Goal: Task Accomplishment & Management: Complete application form

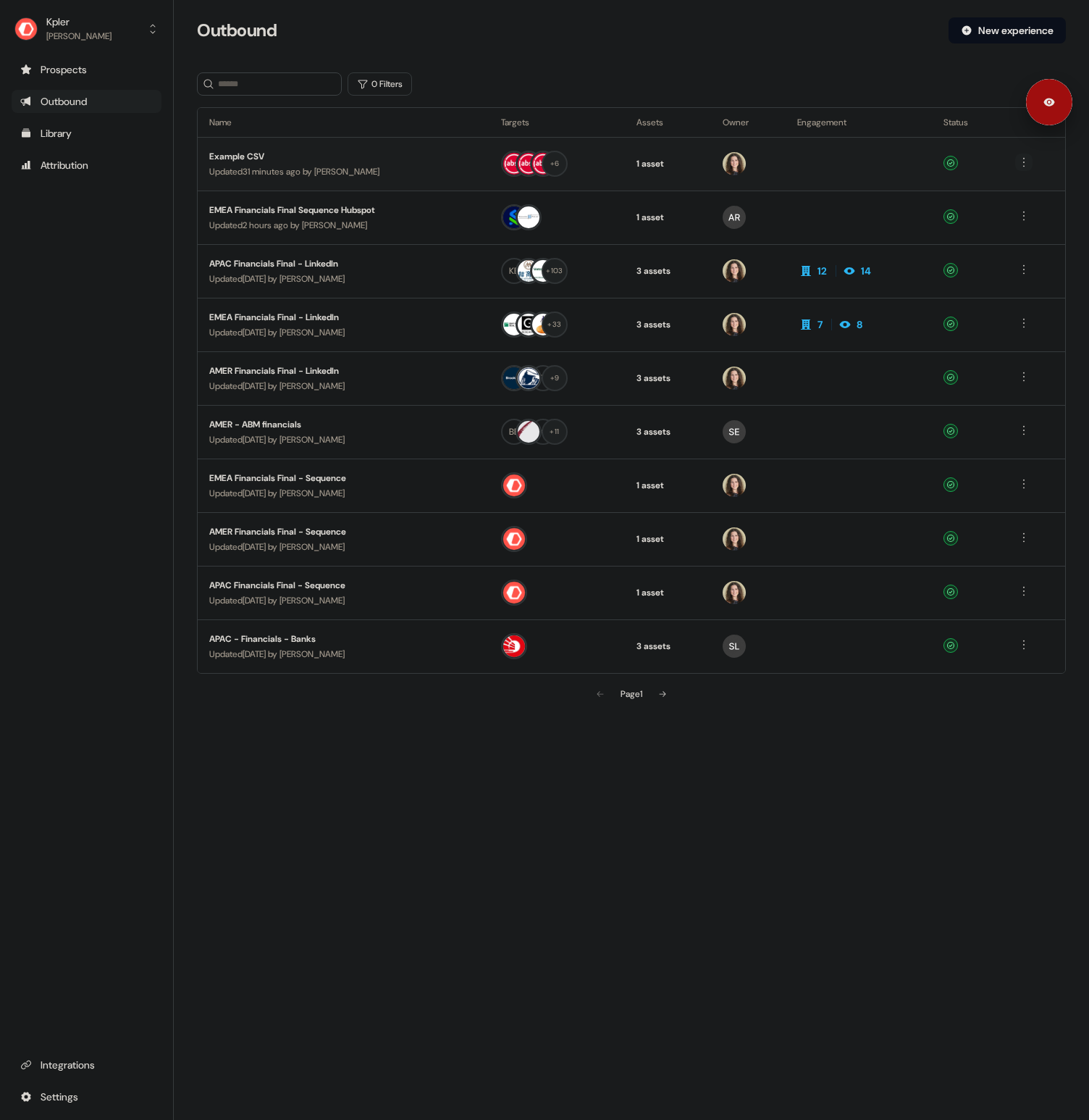
click at [1024, 155] on html "For the best experience switch devices to a bigger screen. Go to [DOMAIN_NAME] …" at bounding box center [544, 560] width 1089 height 1120
click at [957, 84] on html "For the best experience switch devices to a bigger screen. Go to [DOMAIN_NAME] …" at bounding box center [544, 560] width 1089 height 1120
click at [1022, 160] on html "For the best experience switch devices to a bigger screen. Go to [DOMAIN_NAME] …" at bounding box center [544, 560] width 1089 height 1120
click at [1013, 189] on span "Duplicate" at bounding box center [1007, 189] width 37 height 12
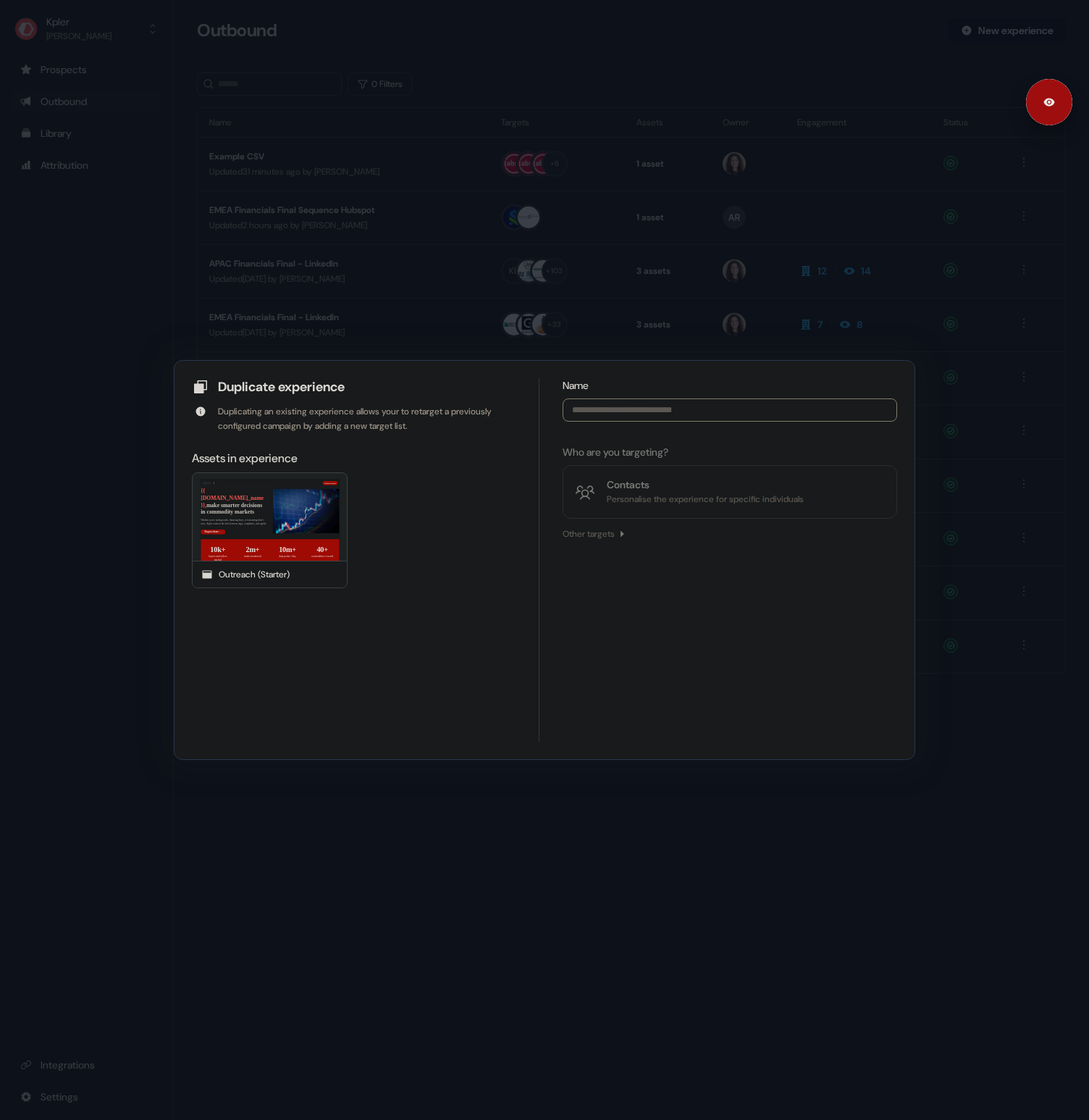
click at [628, 414] on input at bounding box center [730, 411] width 334 height 24
type input "**********"
click at [637, 481] on div "Contacts" at bounding box center [705, 484] width 197 height 15
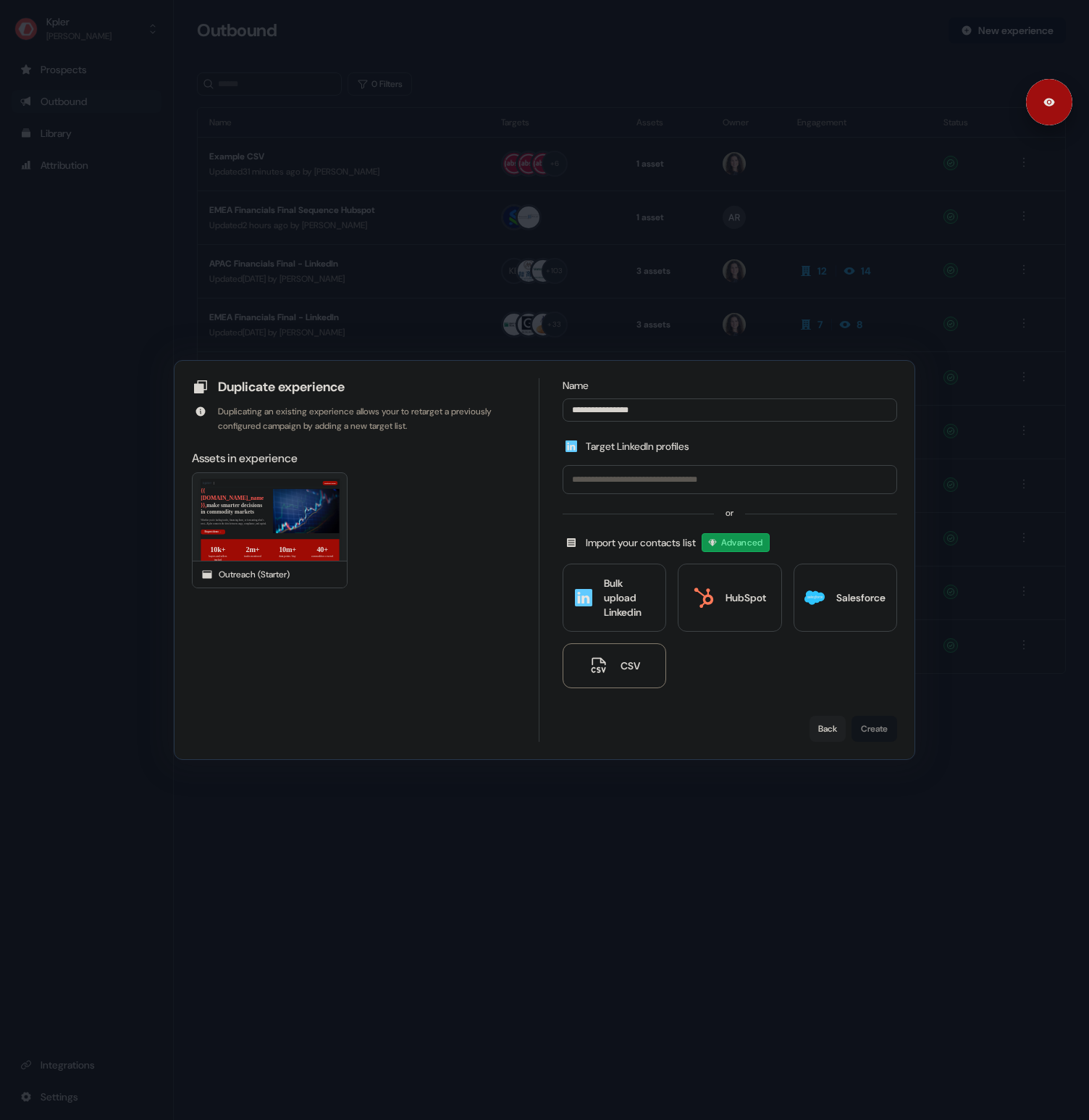
click at [629, 668] on div "CSV" at bounding box center [630, 666] width 20 height 15
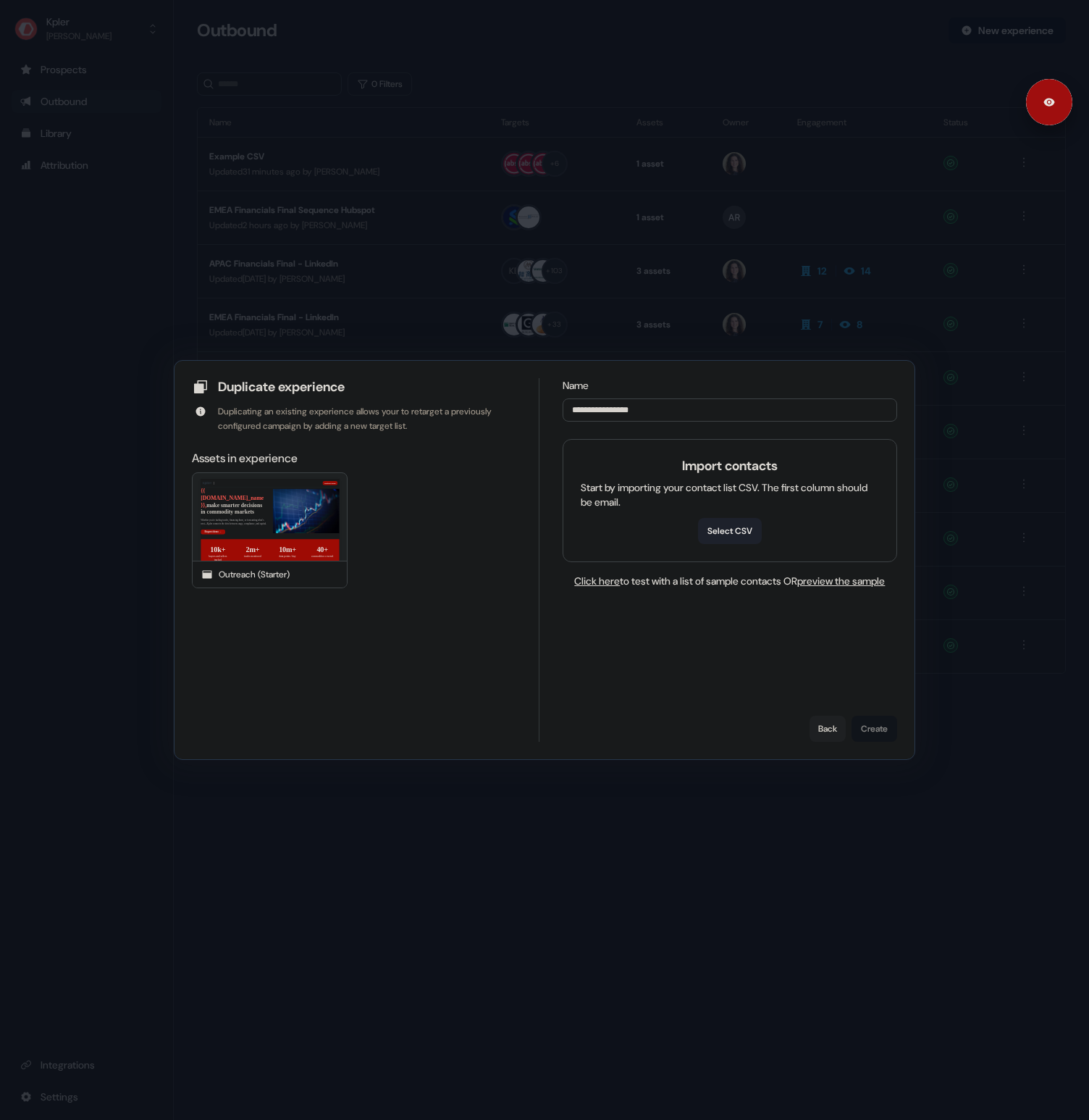
click at [735, 533] on button "Select CSV" at bounding box center [730, 530] width 64 height 26
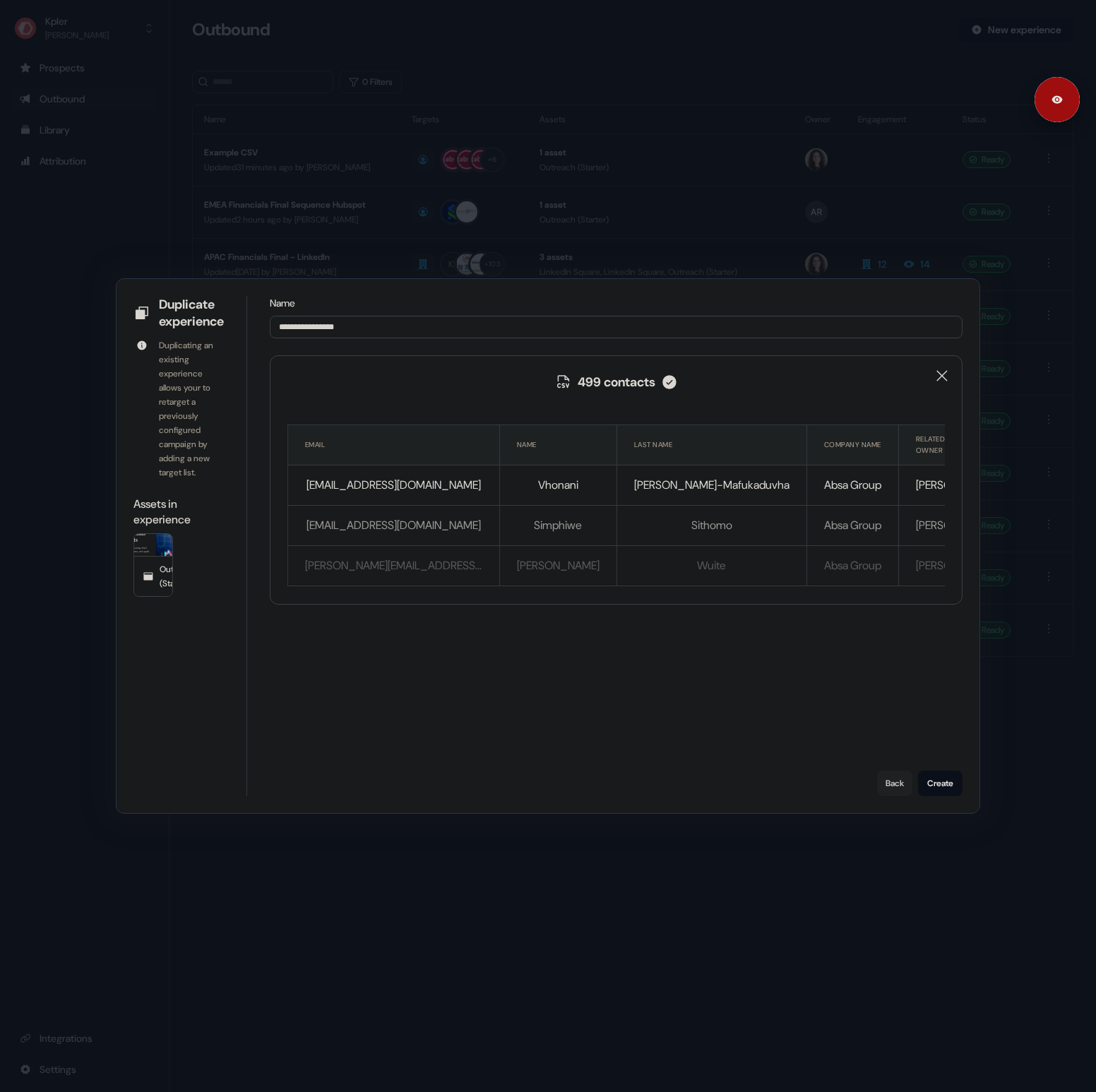
click at [712, 668] on div "**********" at bounding box center [617, 546] width 693 height 500
click at [951, 783] on button "Create" at bounding box center [940, 783] width 44 height 26
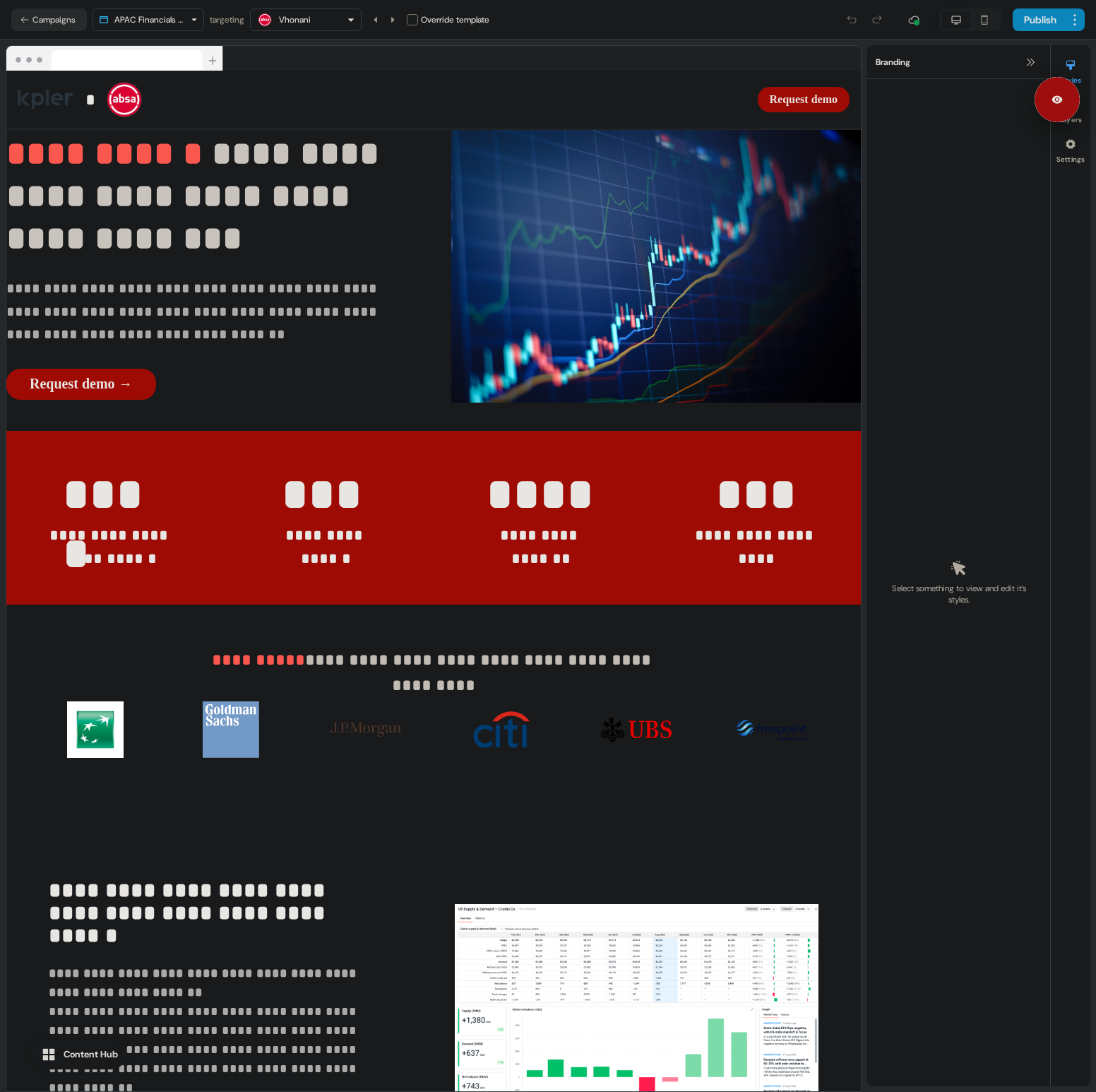
click at [69, 23] on button "Campaigns" at bounding box center [49, 20] width 75 height 23
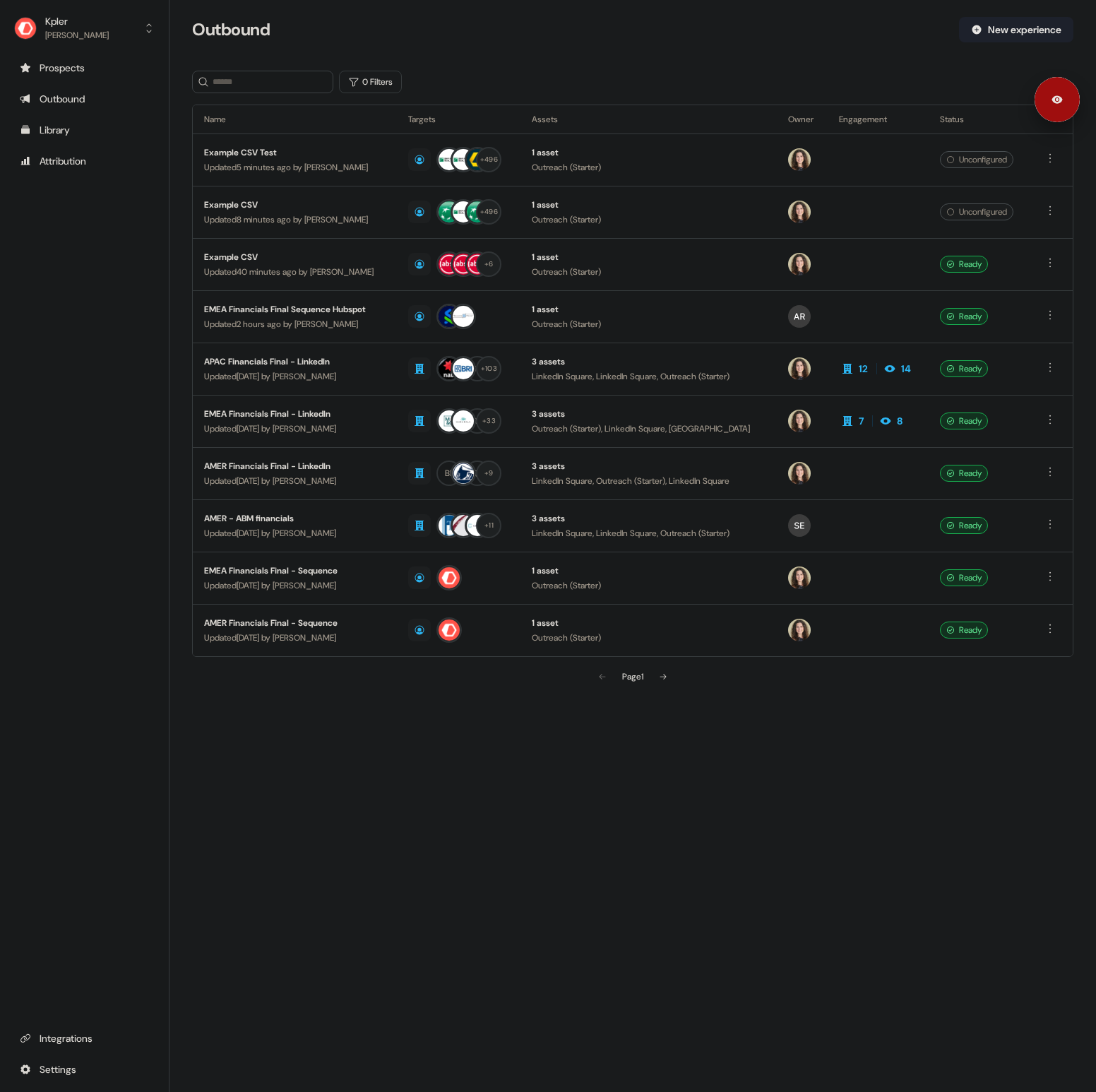
click at [1022, 37] on button "New experience" at bounding box center [1016, 29] width 114 height 26
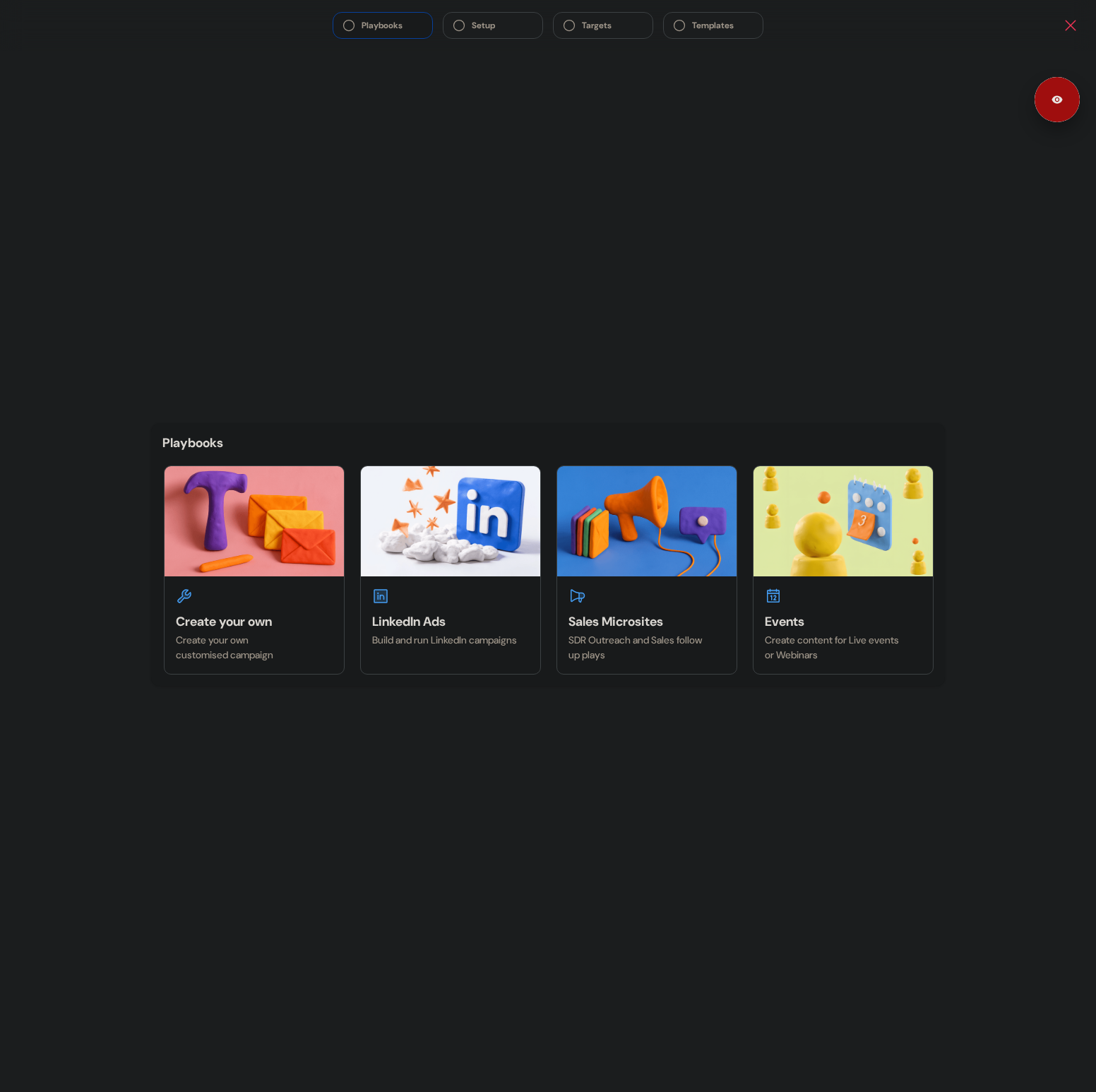
click at [1061, 20] on icon "Close" at bounding box center [1070, 25] width 17 height 17
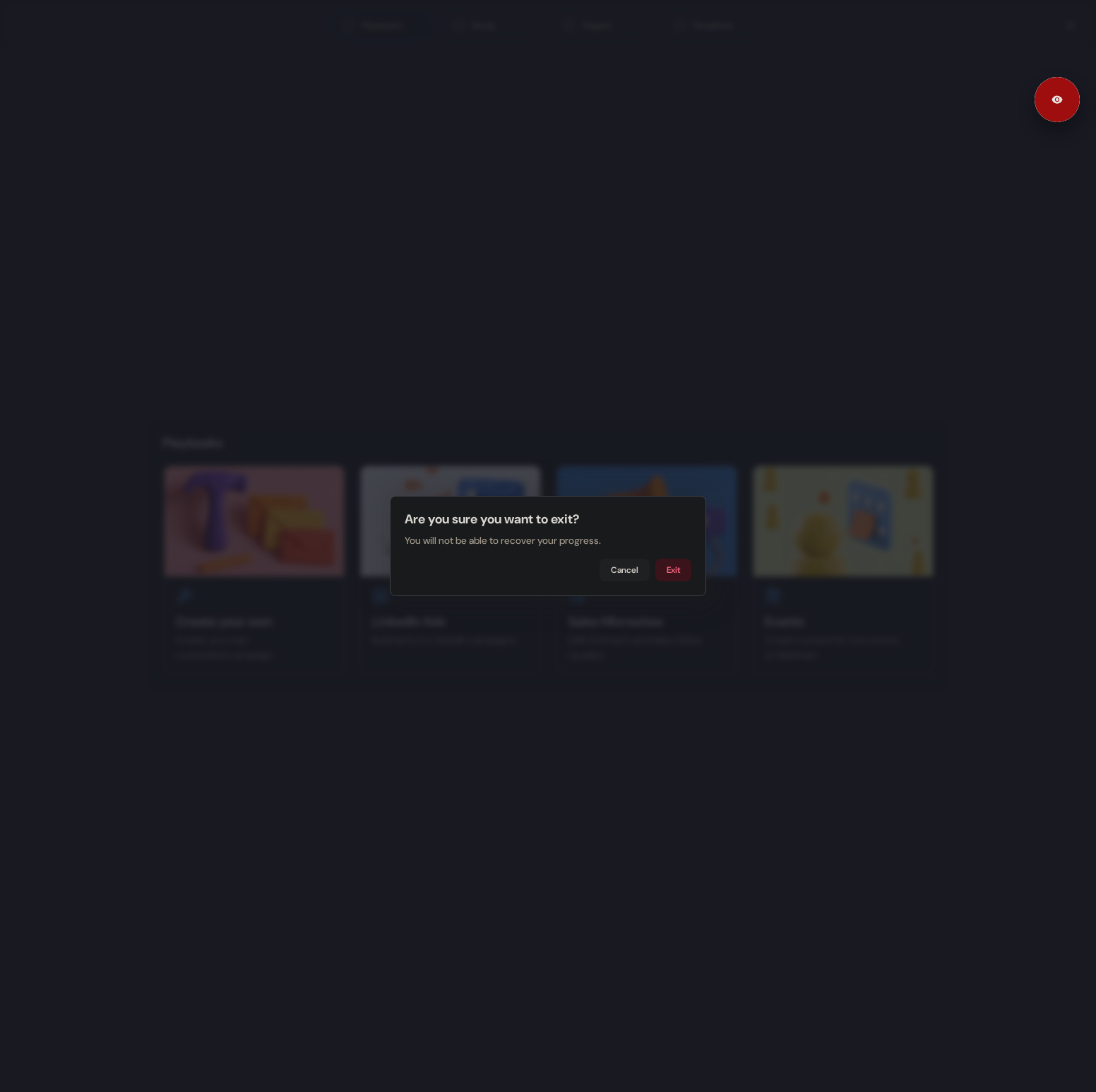
click at [681, 573] on button "Exit" at bounding box center [673, 570] width 36 height 23
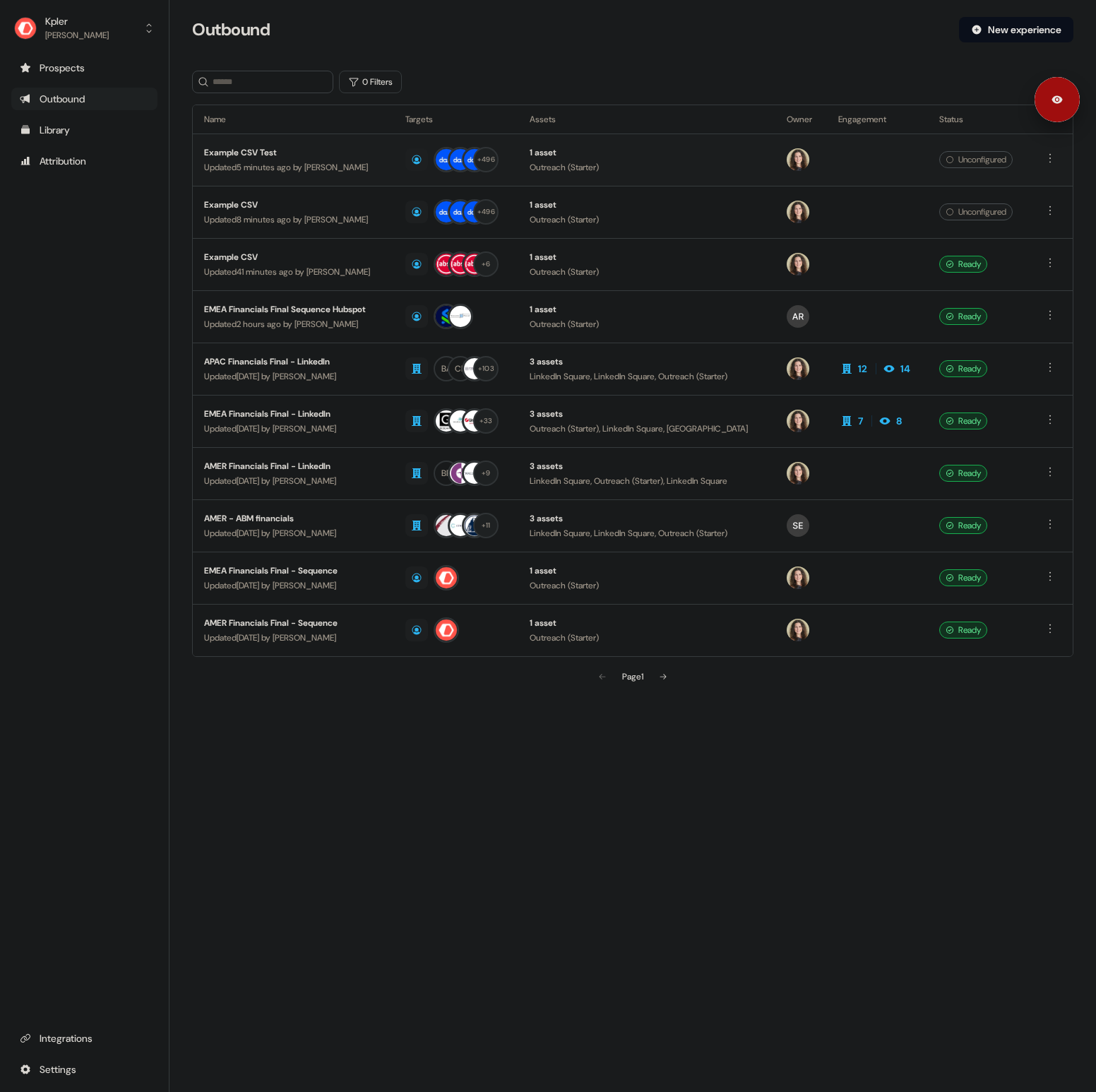
click at [259, 159] on div "Example CSV Test Updated 5 minutes ago by [PERSON_NAME]" at bounding box center [293, 159] width 179 height 29
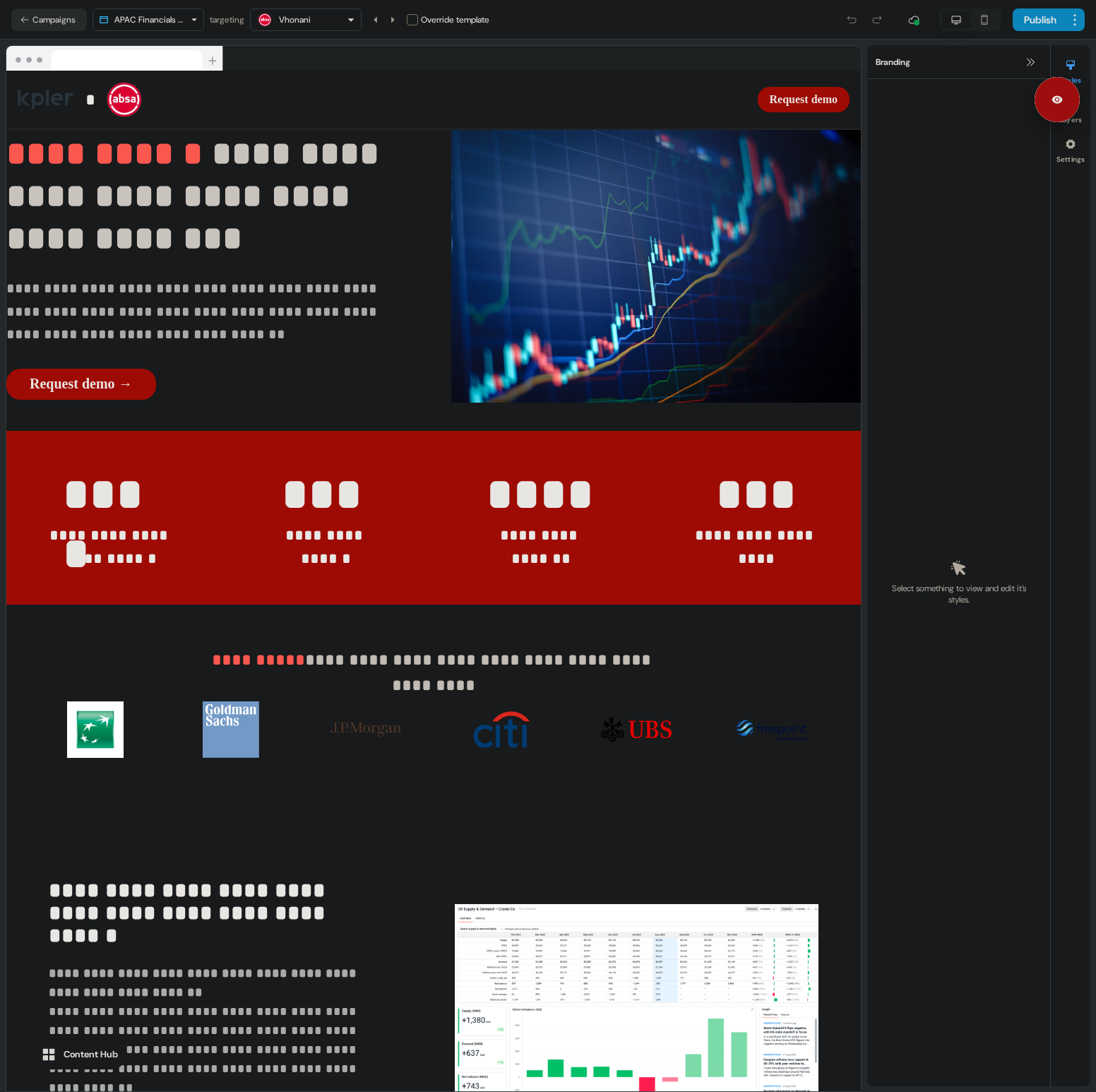
click at [51, 23] on button "Campaigns" at bounding box center [49, 20] width 75 height 23
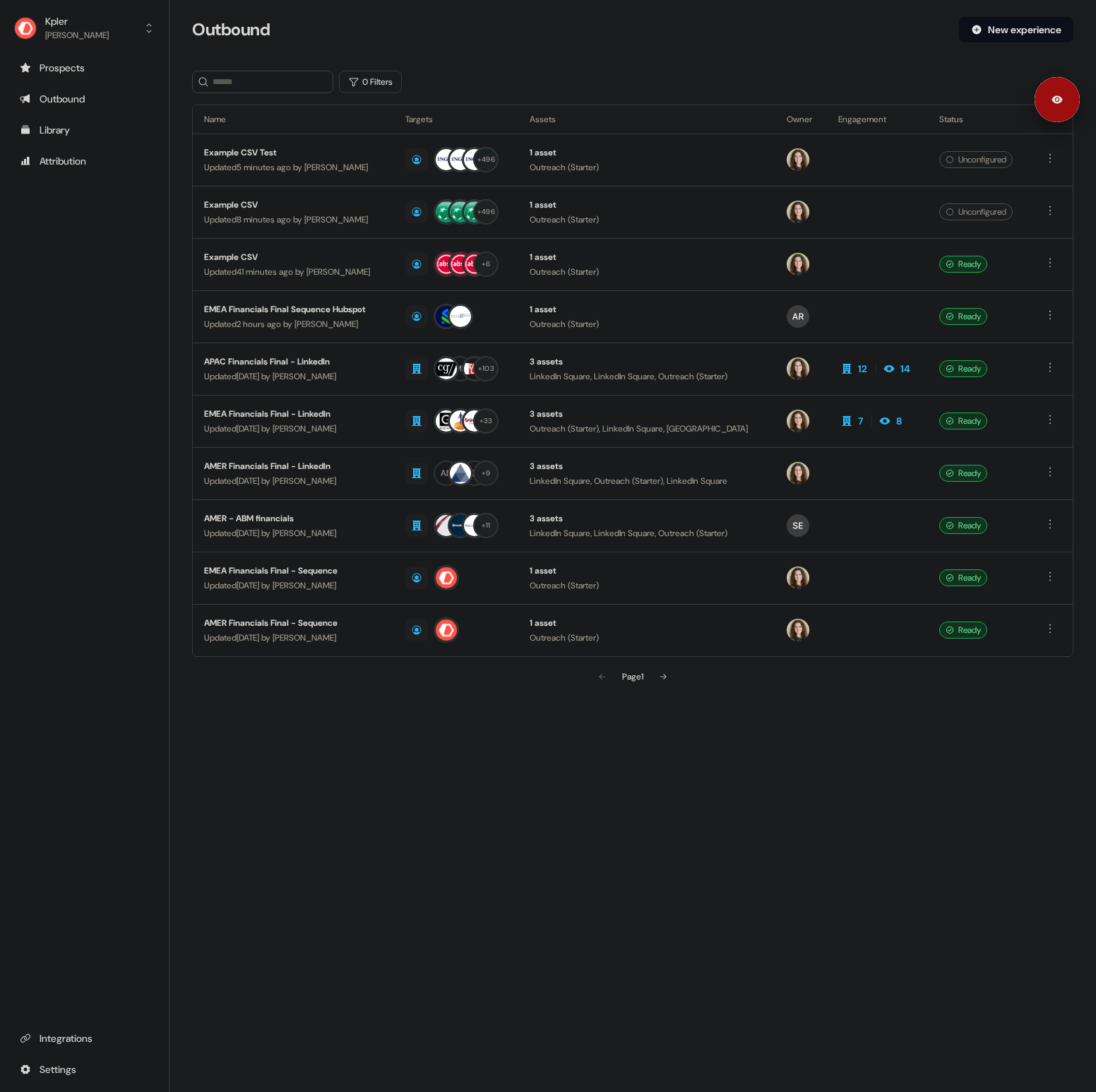
click at [849, 68] on section "Loading... Outbound New experience 0 Filters Name Targets Assets Owner Engageme…" at bounding box center [633, 373] width 927 height 713
click at [1052, 257] on html "For the best experience switch devices to a bigger screen. Go to [DOMAIN_NAME] …" at bounding box center [548, 546] width 1096 height 1092
click at [1045, 285] on span "Duplicate" at bounding box center [1031, 289] width 36 height 12
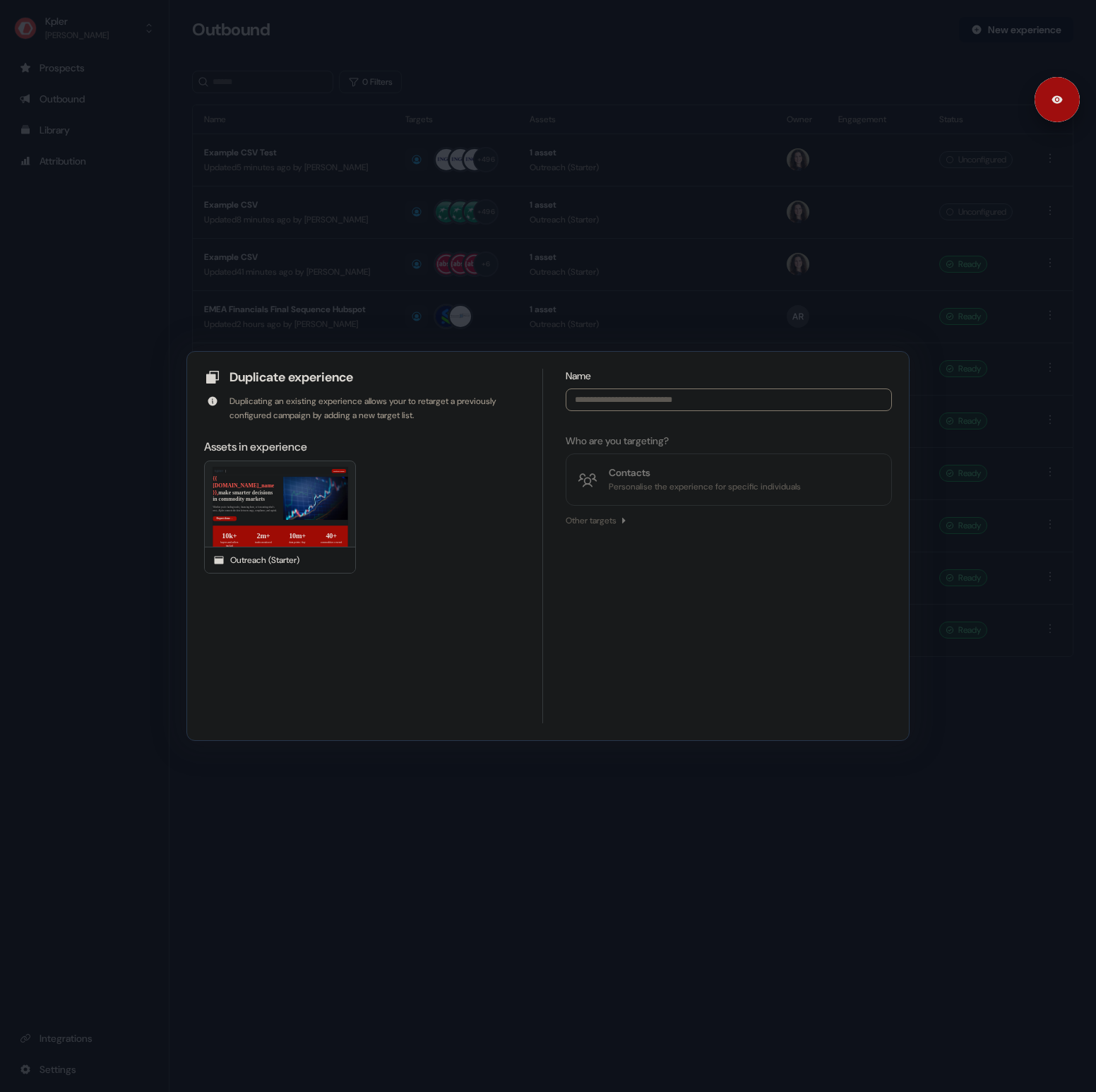
click at [1013, 231] on div "Duplicate experience Duplicating an existing experience allows your to retarget…" at bounding box center [548, 546] width 1096 height 1092
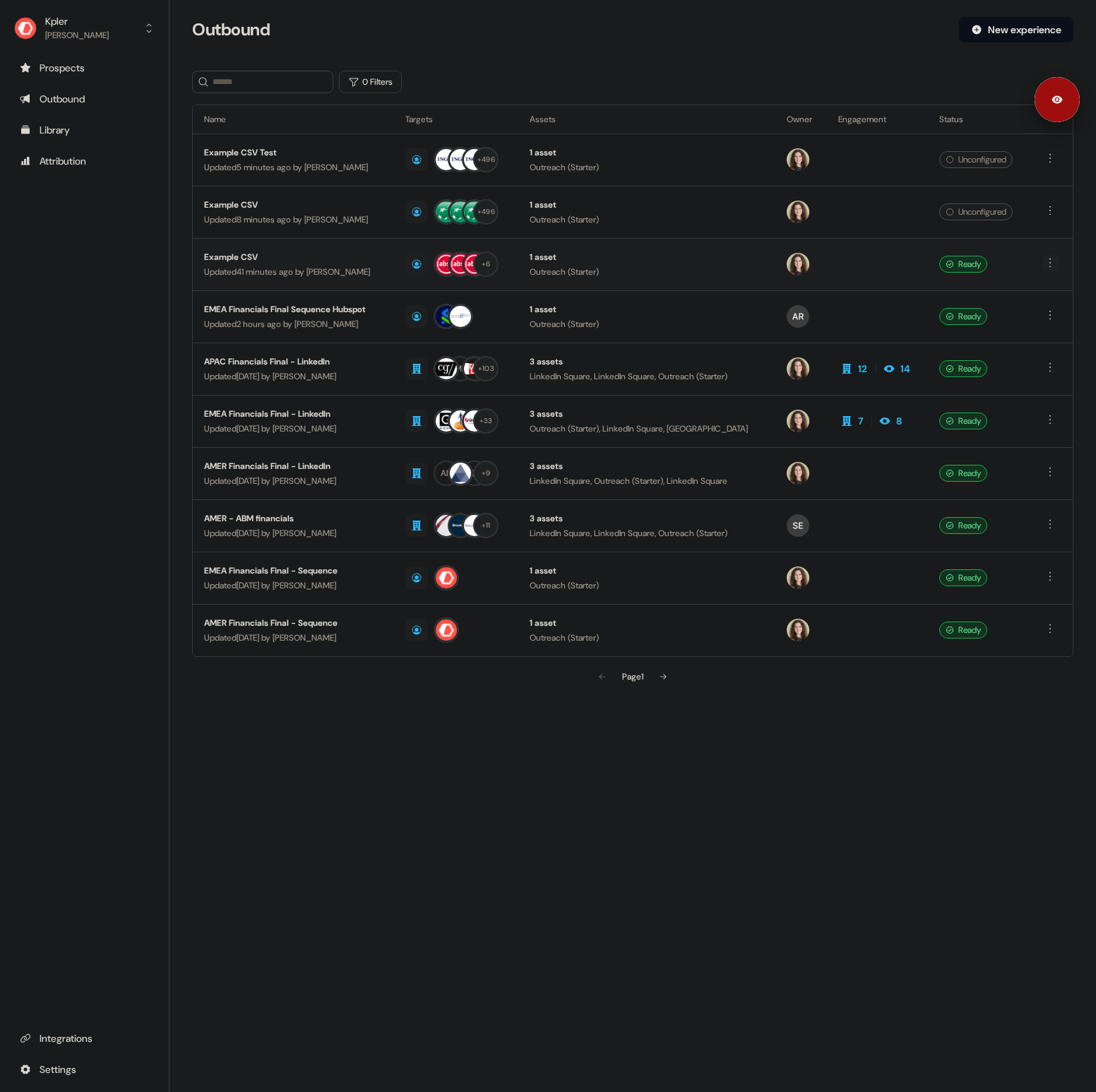
click at [1052, 264] on html "For the best experience switch devices to a bigger screen. Go to [DOMAIN_NAME] …" at bounding box center [548, 546] width 1096 height 1092
click at [1040, 289] on span "Duplicate" at bounding box center [1031, 289] width 36 height 12
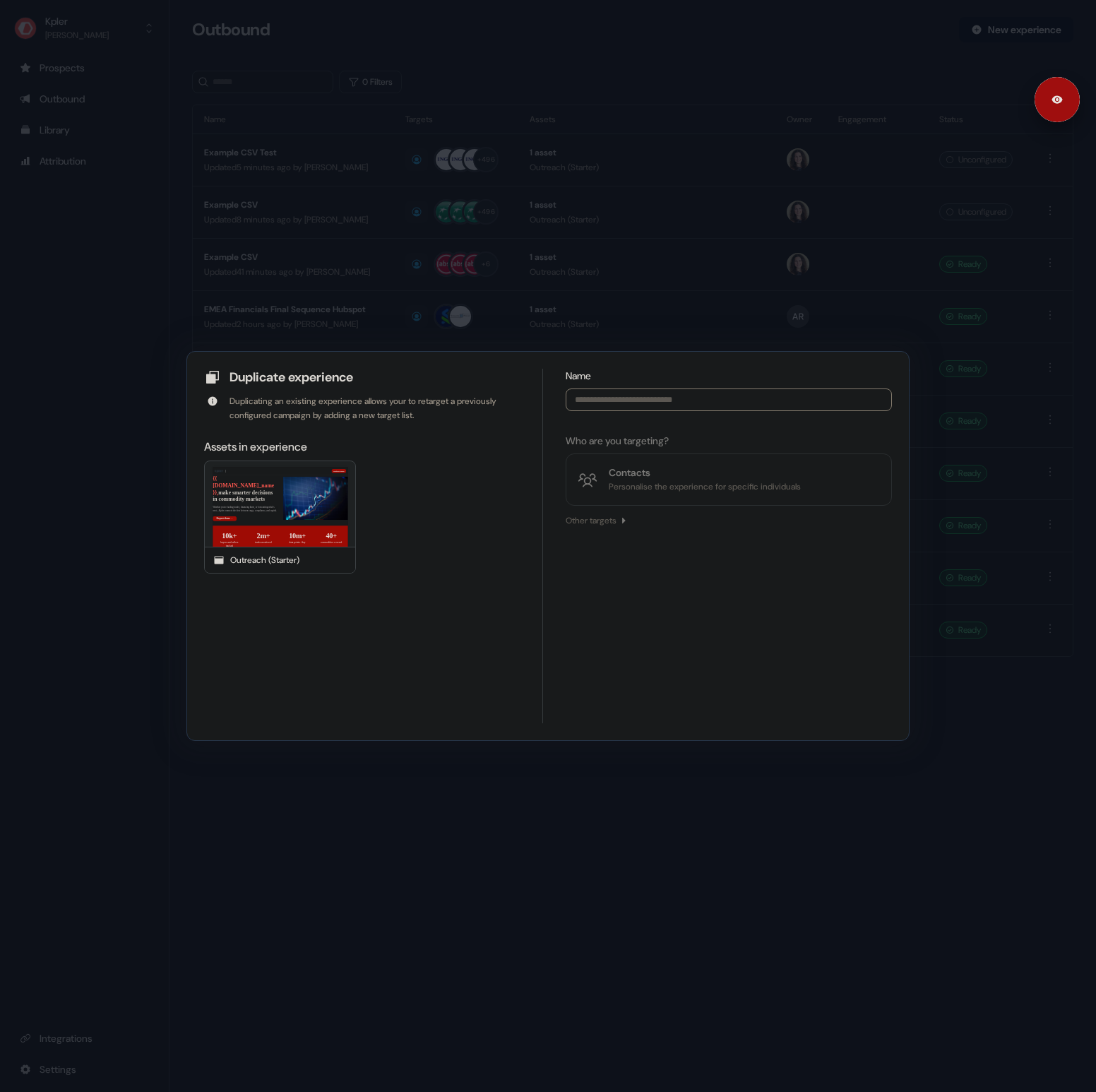
click at [634, 406] on input at bounding box center [729, 400] width 326 height 23
type input "**********"
click at [674, 482] on div "Personalise the experience for specific individuals" at bounding box center [704, 486] width 192 height 14
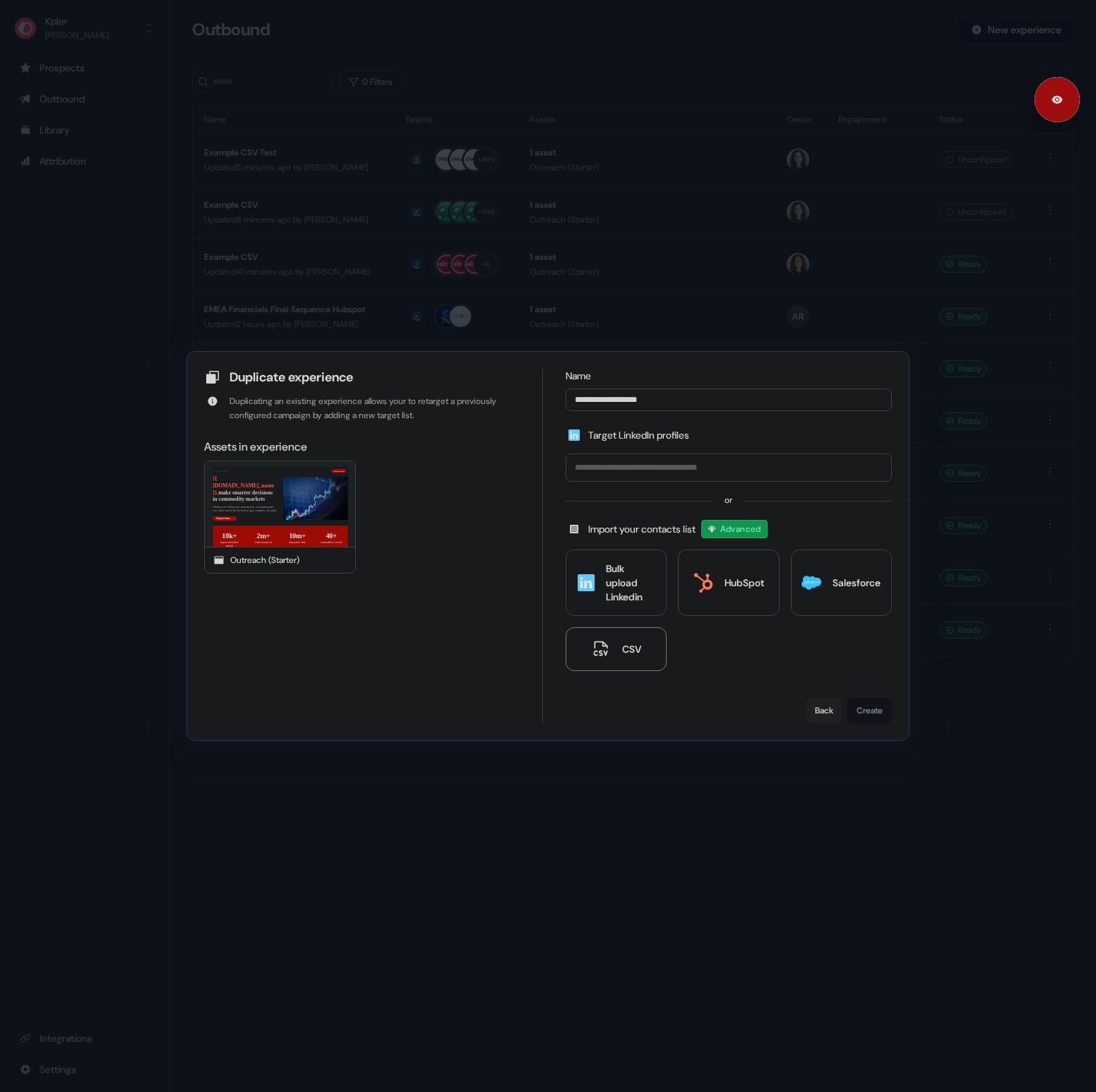
click at [641, 651] on button "CSV" at bounding box center [617, 648] width 101 height 43
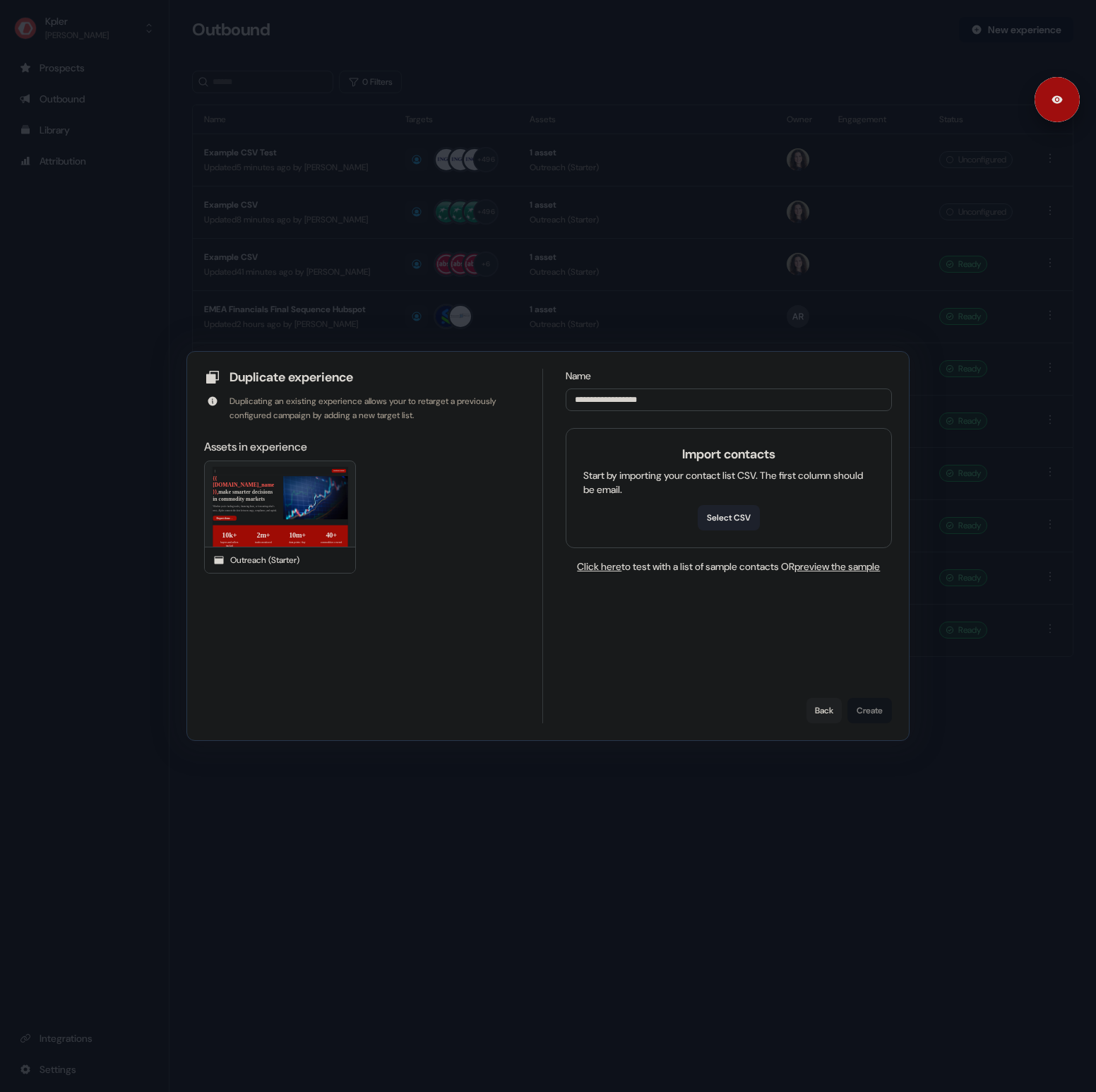
click at [731, 521] on button "Select CSV" at bounding box center [729, 517] width 62 height 26
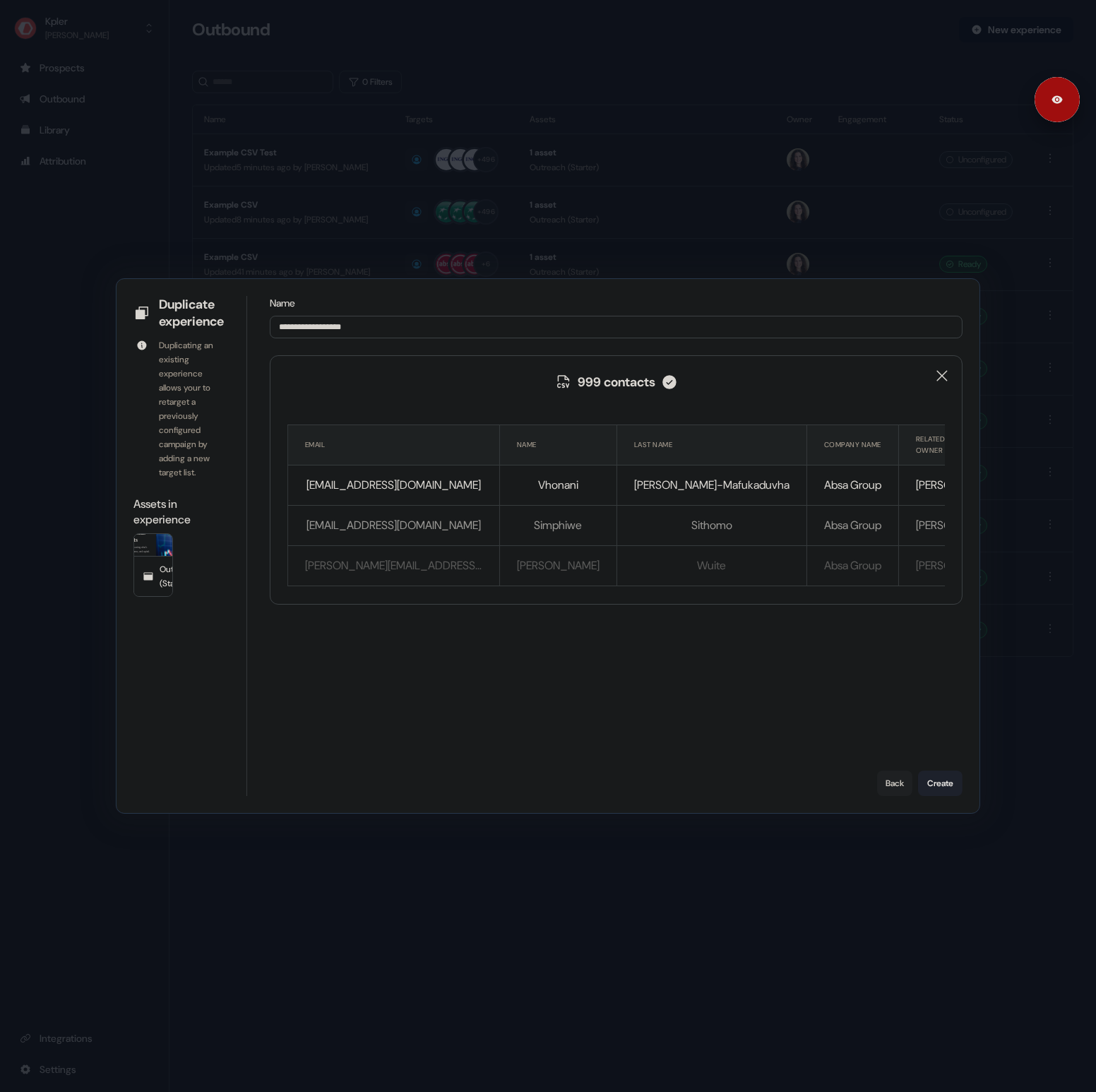
click at [943, 778] on button "Create" at bounding box center [940, 783] width 44 height 26
click at [1020, 288] on div "**********" at bounding box center [548, 546] width 1096 height 1092
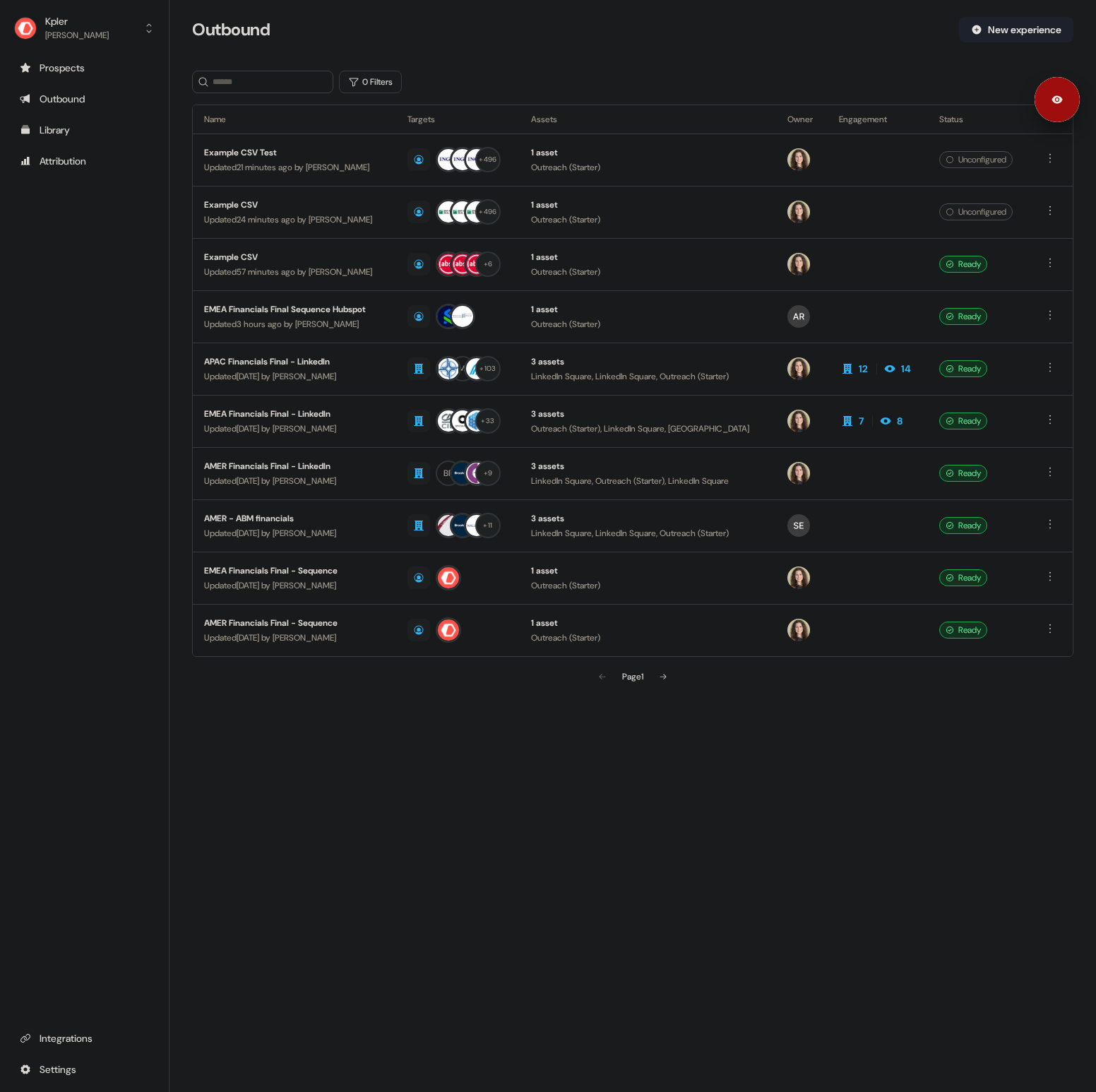
click at [1040, 29] on button "New experience" at bounding box center [1016, 29] width 114 height 26
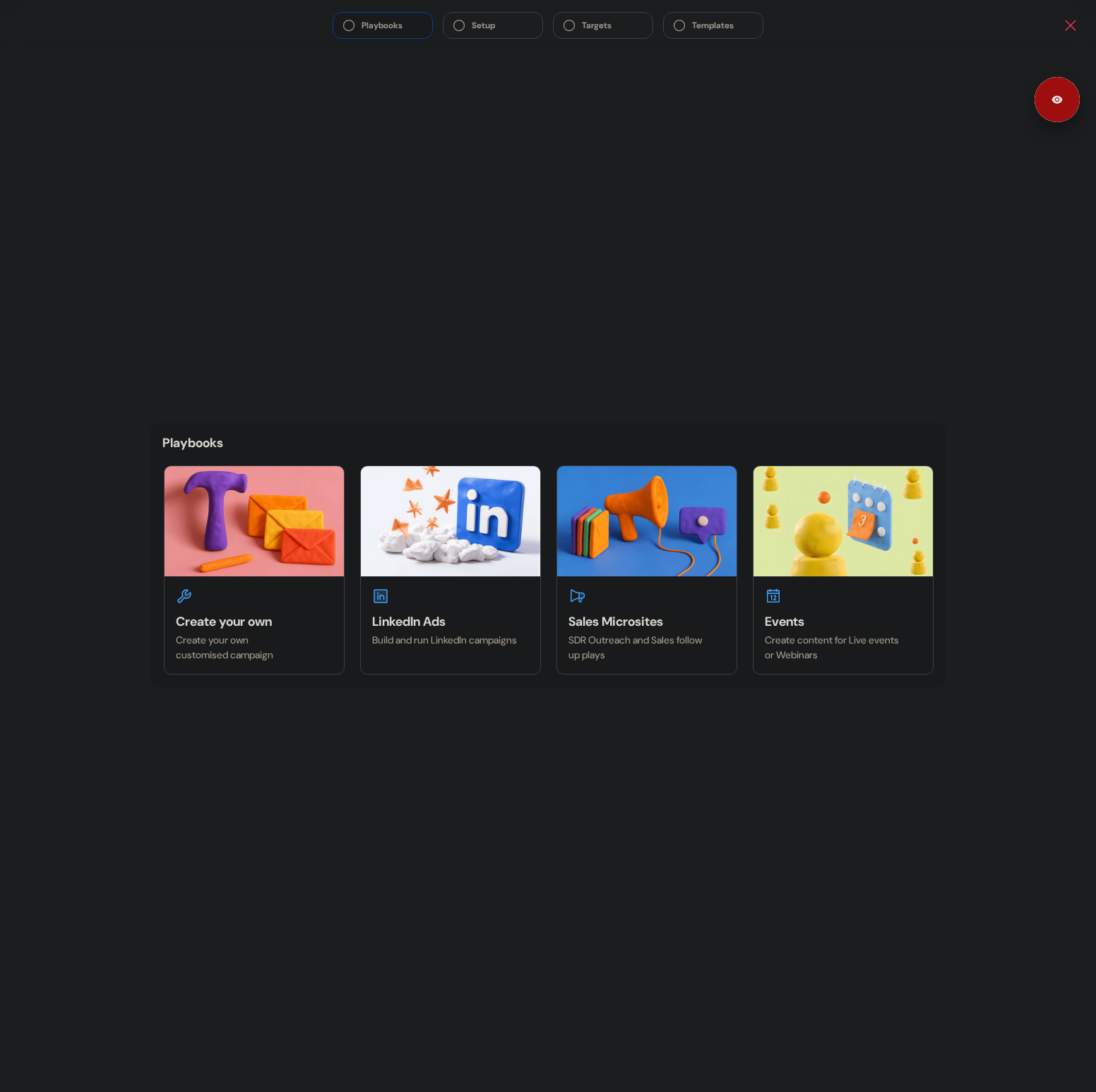
click at [1078, 18] on icon "Close" at bounding box center [1070, 25] width 17 height 17
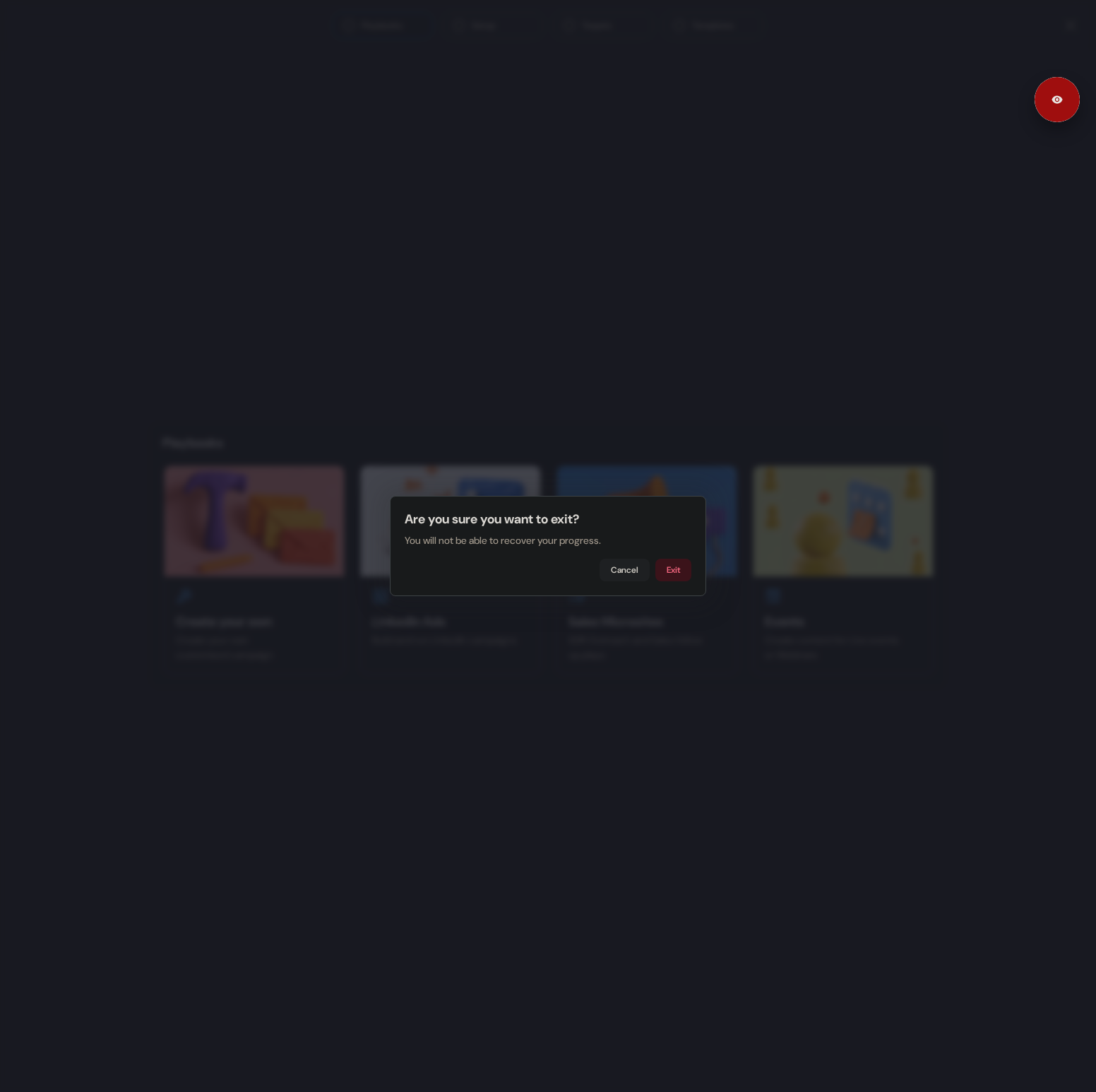
click at [671, 562] on button "Exit" at bounding box center [673, 570] width 36 height 23
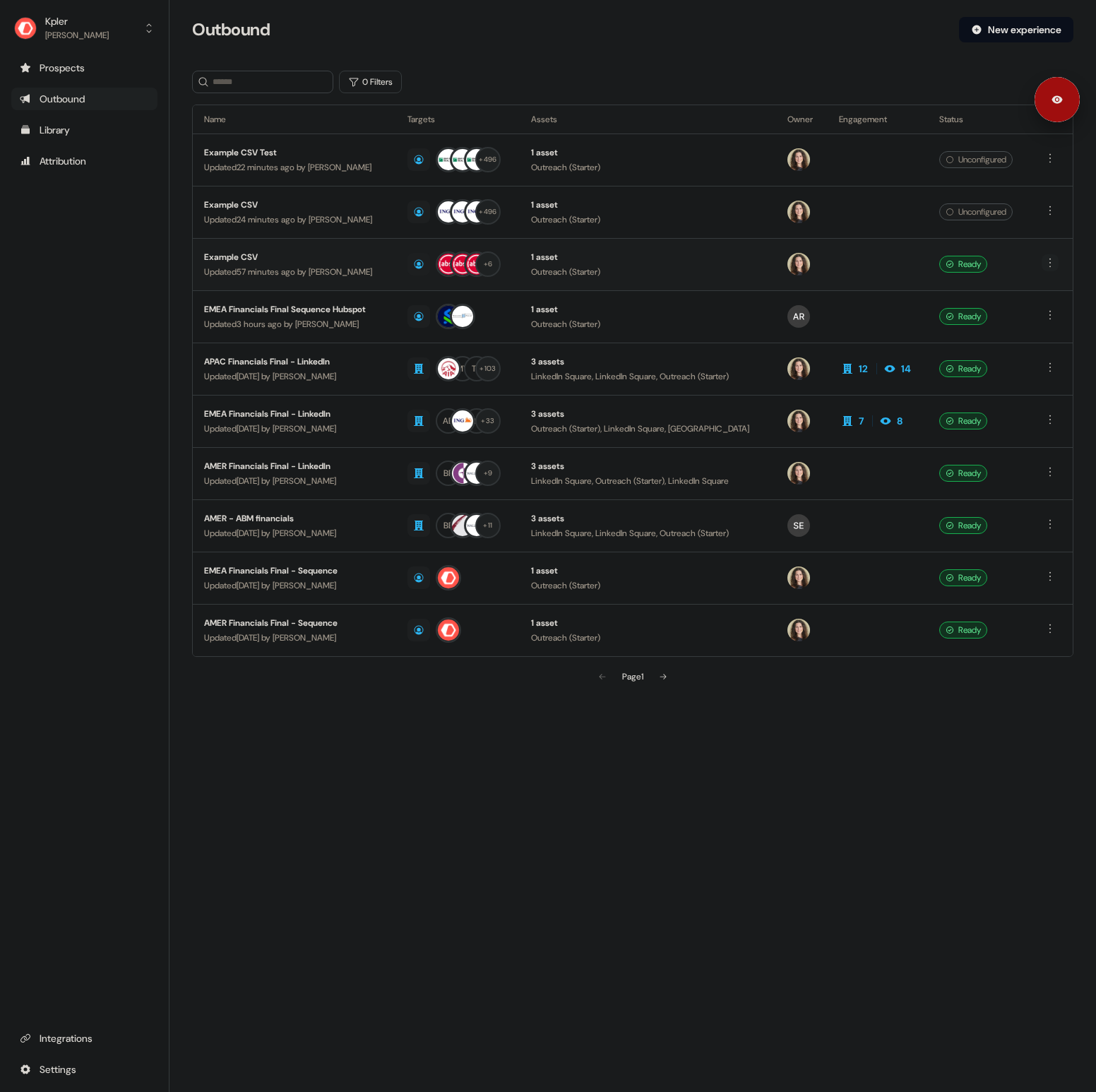
click at [1048, 263] on html "For the best experience switch devices to a bigger screen. Go to Userled.io Kpl…" at bounding box center [548, 546] width 1096 height 1092
click at [1022, 288] on span "Duplicate" at bounding box center [1031, 289] width 36 height 12
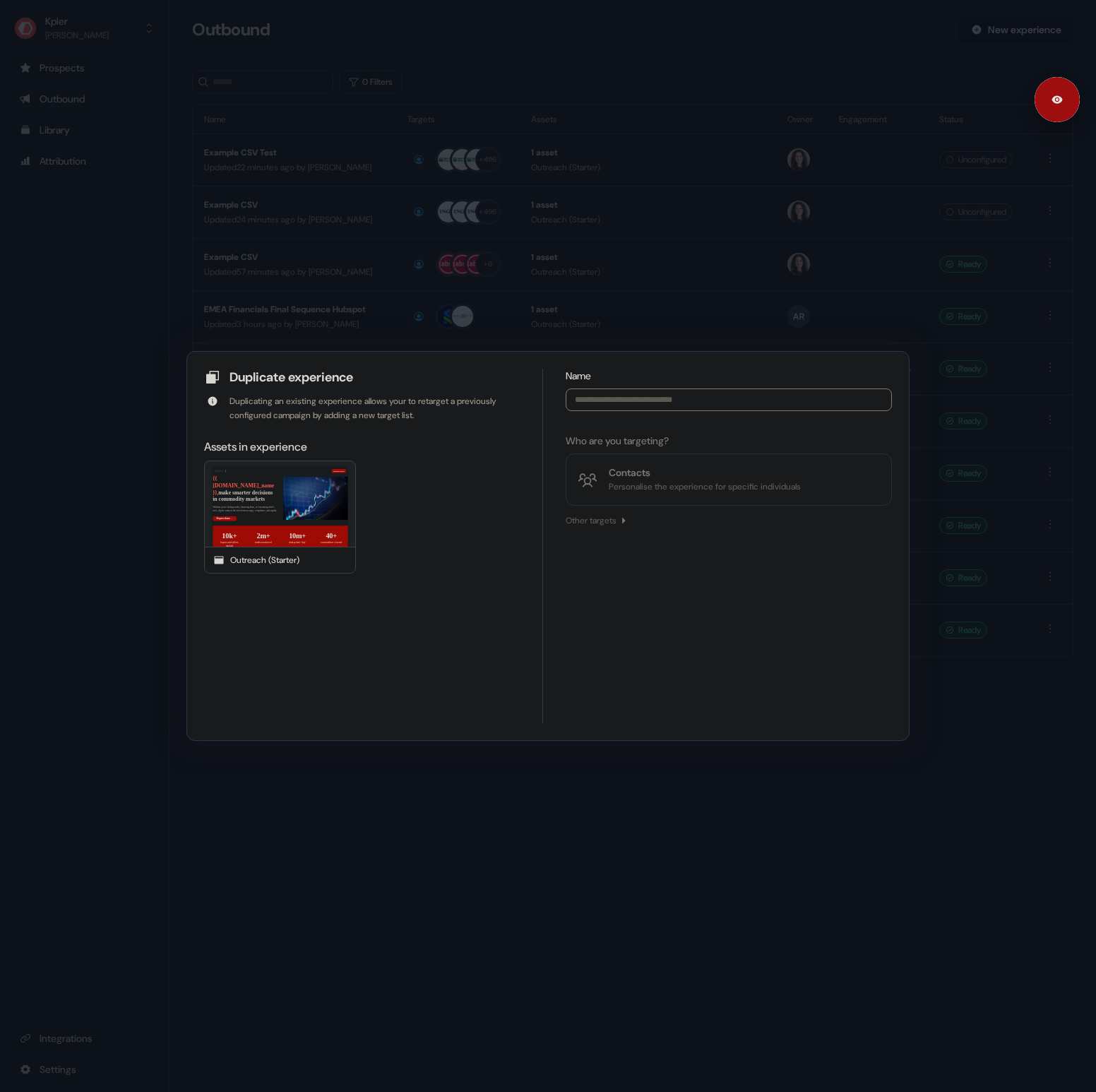
click at [630, 399] on input at bounding box center [729, 400] width 326 height 23
type input "**********"
click at [647, 484] on div "Personalise the experience for specific individuals" at bounding box center [704, 486] width 192 height 14
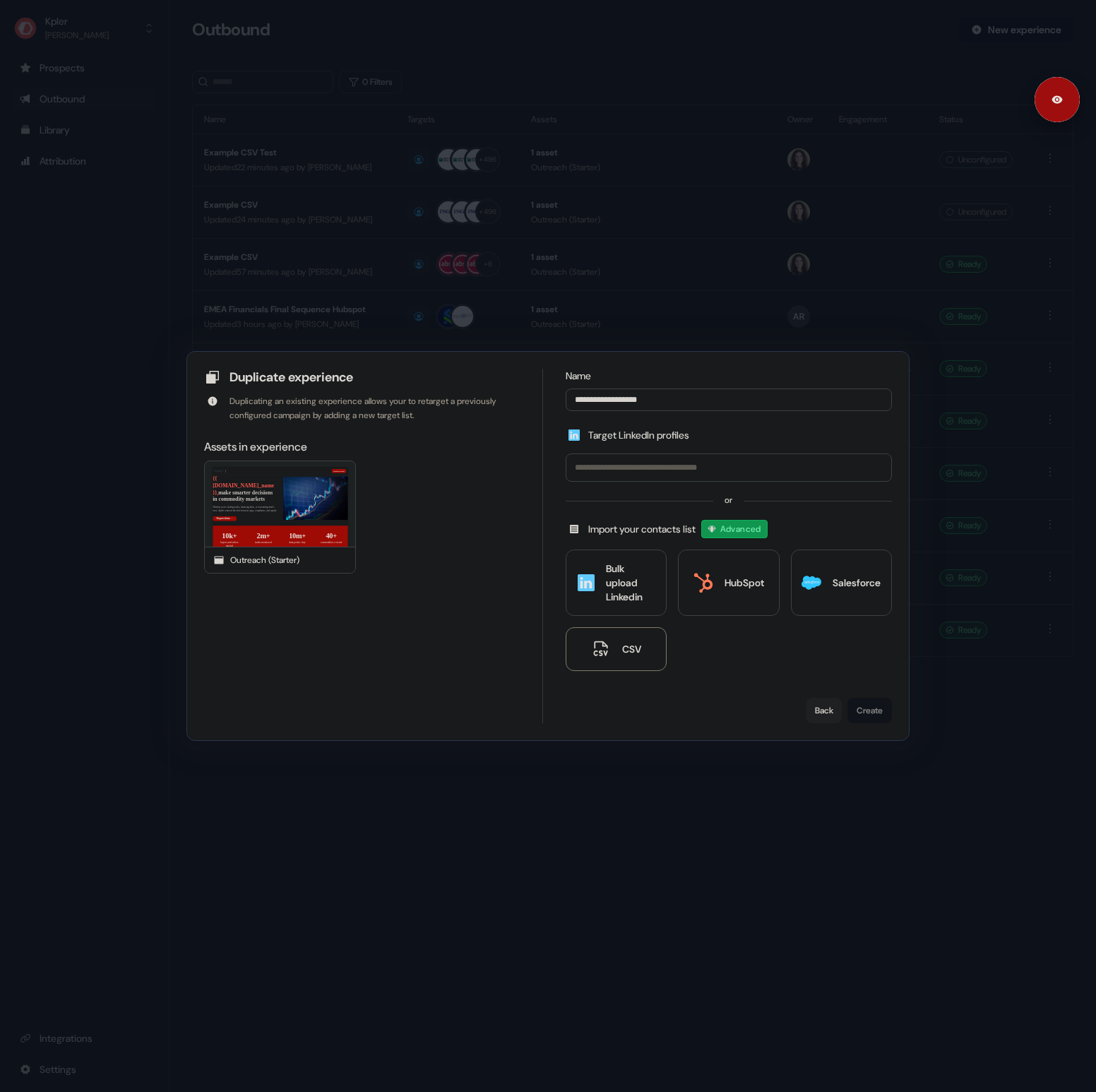
click at [638, 647] on div "CSV" at bounding box center [632, 649] width 19 height 14
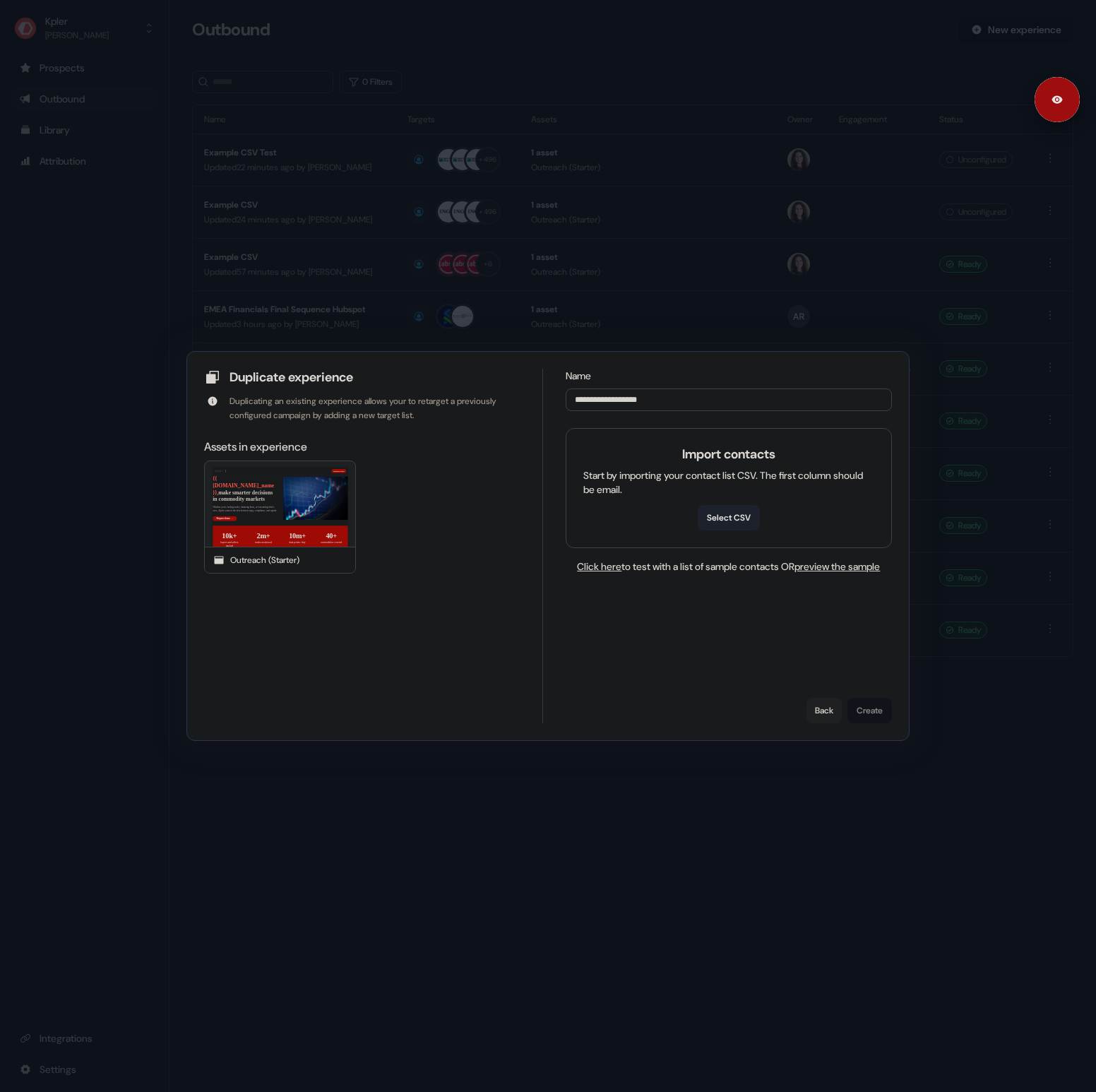
click at [729, 515] on button "Select CSV" at bounding box center [729, 517] width 62 height 26
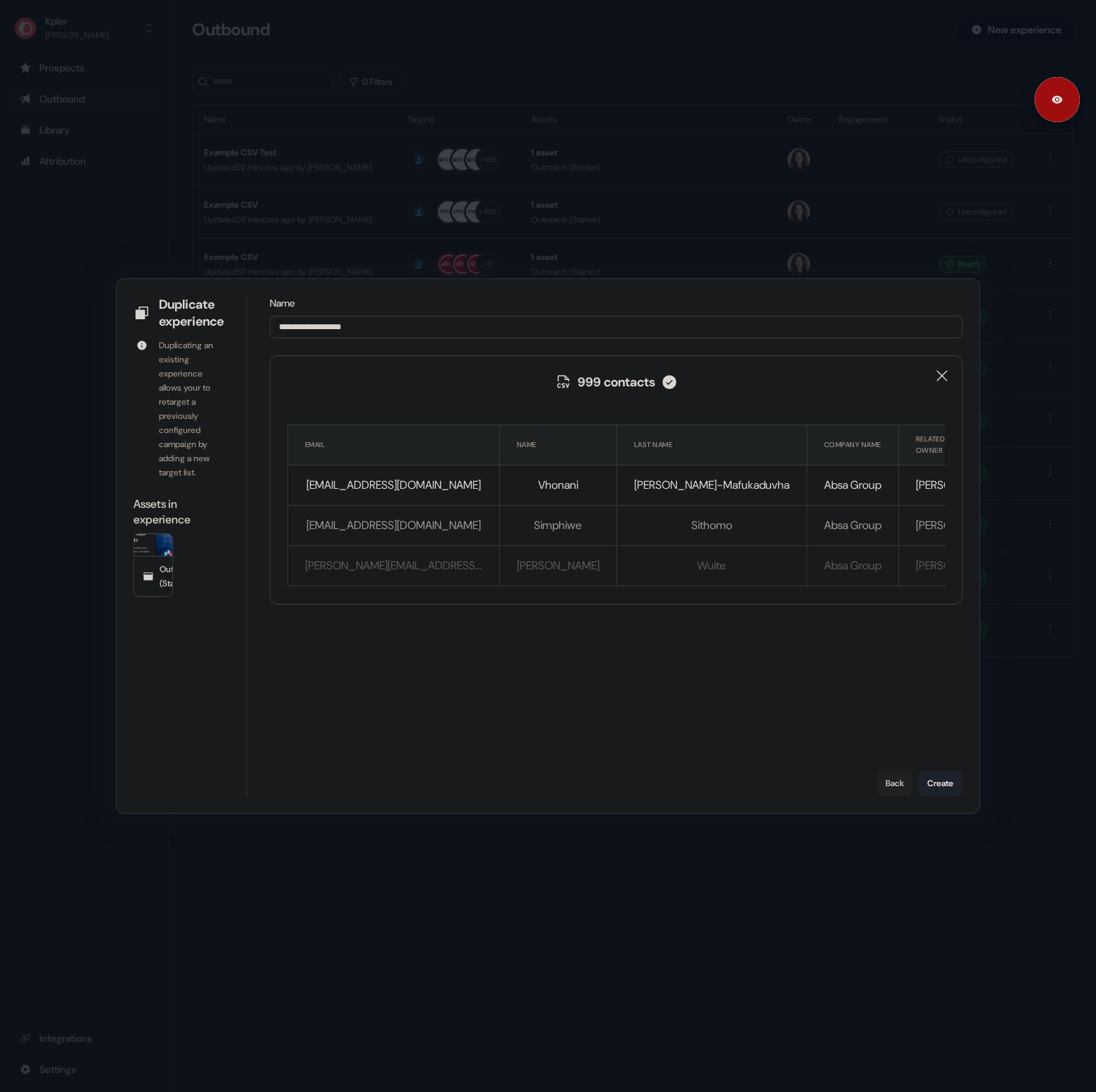
click at [948, 777] on button "Create" at bounding box center [940, 783] width 44 height 26
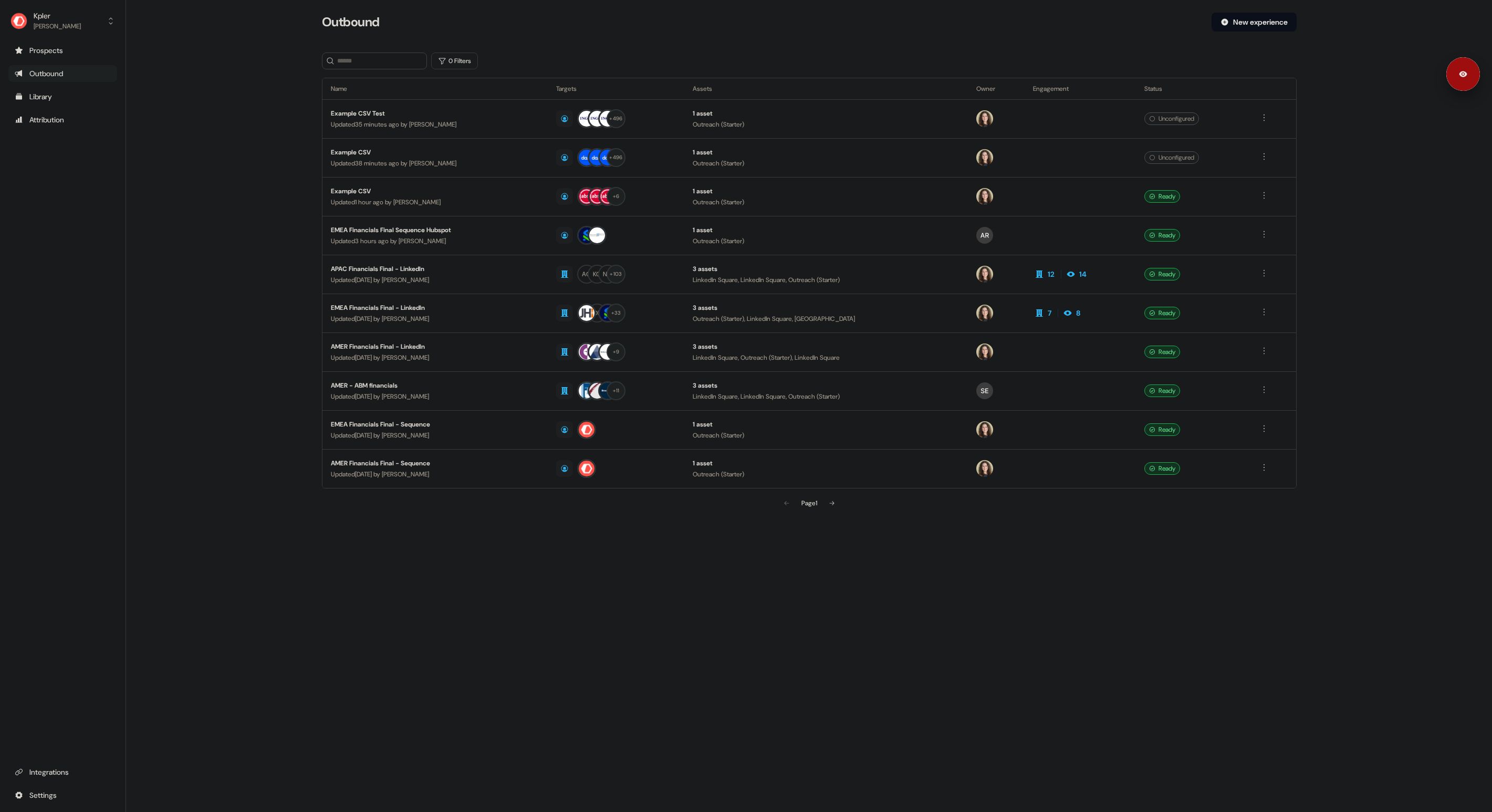
click at [1321, 321] on main "Loading... Outbound New experience 0 Filters Name Targets Assets Owner Engageme…" at bounding box center [809, 277] width 1366 height 530
click at [1263, 194] on html "For the best experience switch devices to a bigger screen. Go to [DOMAIN_NAME] …" at bounding box center [746, 406] width 1492 height 812
click at [1257, 212] on span "Duplicate" at bounding box center [1250, 215] width 27 height 9
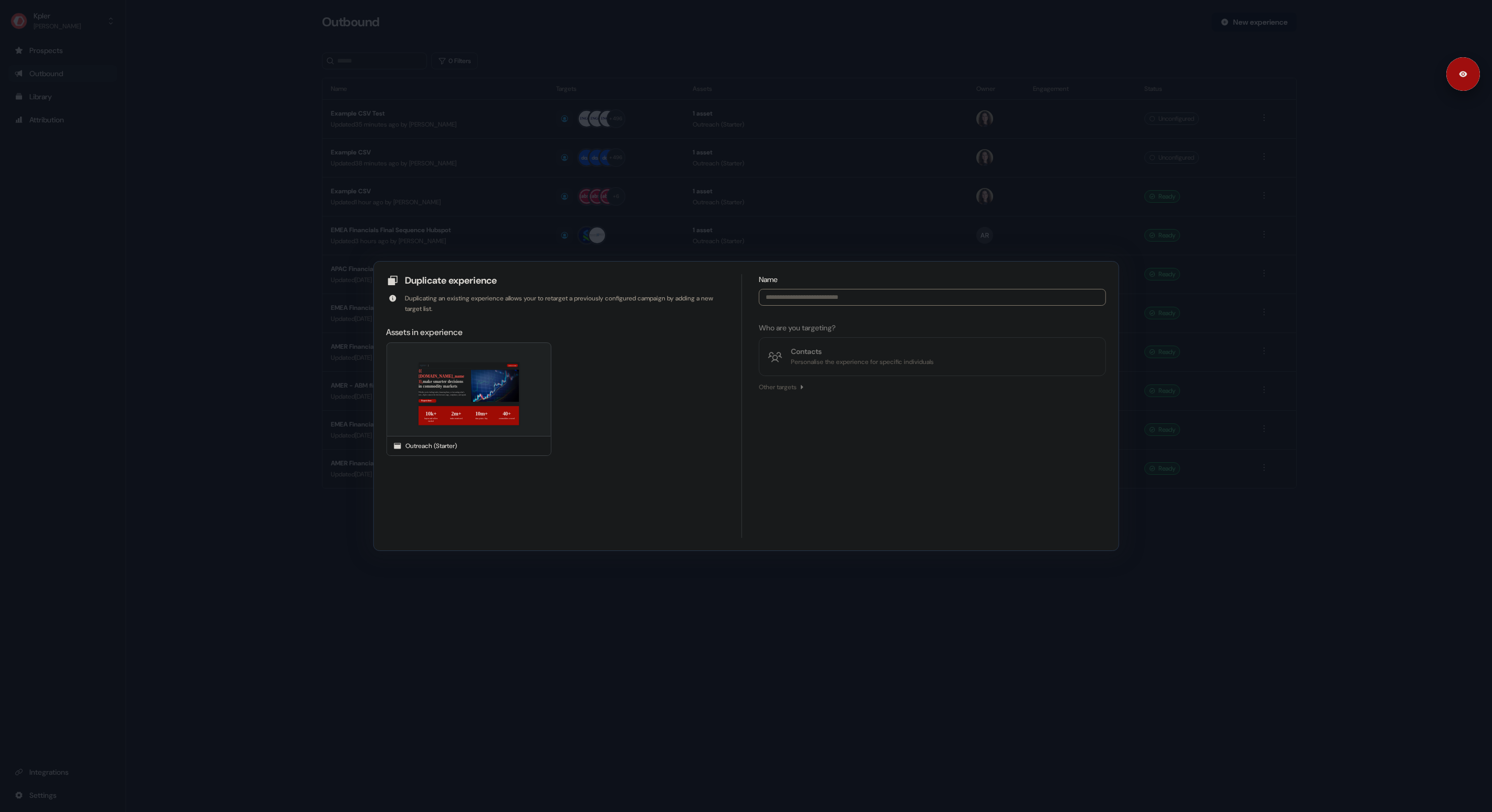
click at [833, 297] on input at bounding box center [932, 298] width 347 height 17
type input "**********"
click at [846, 354] on div "Contacts" at bounding box center [862, 351] width 143 height 11
click at [838, 470] on button "CSV" at bounding box center [814, 465] width 110 height 32
click at [931, 383] on button "Select CSV" at bounding box center [932, 374] width 46 height 19
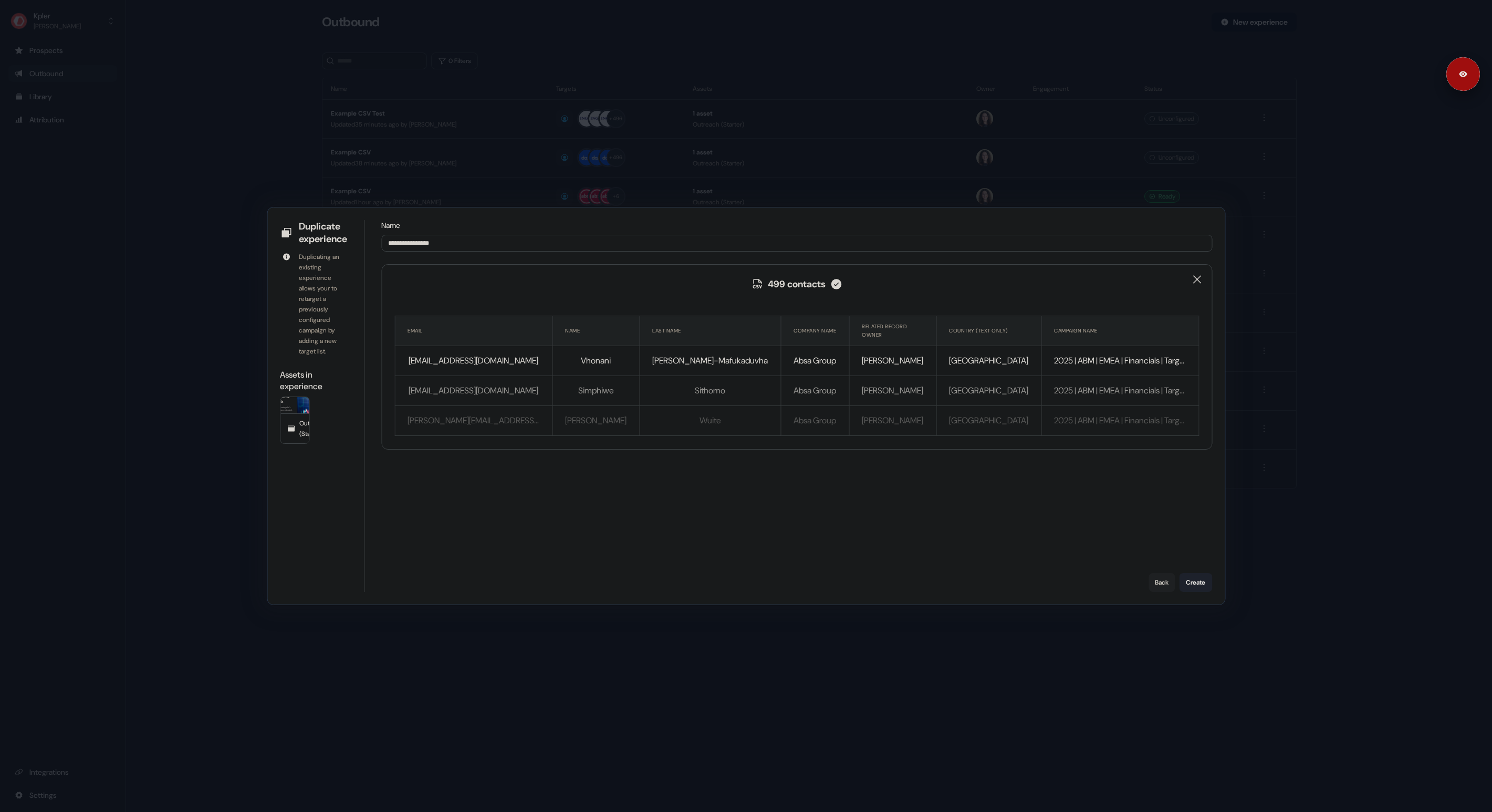
click at [1184, 576] on button "Create" at bounding box center [1196, 582] width 33 height 19
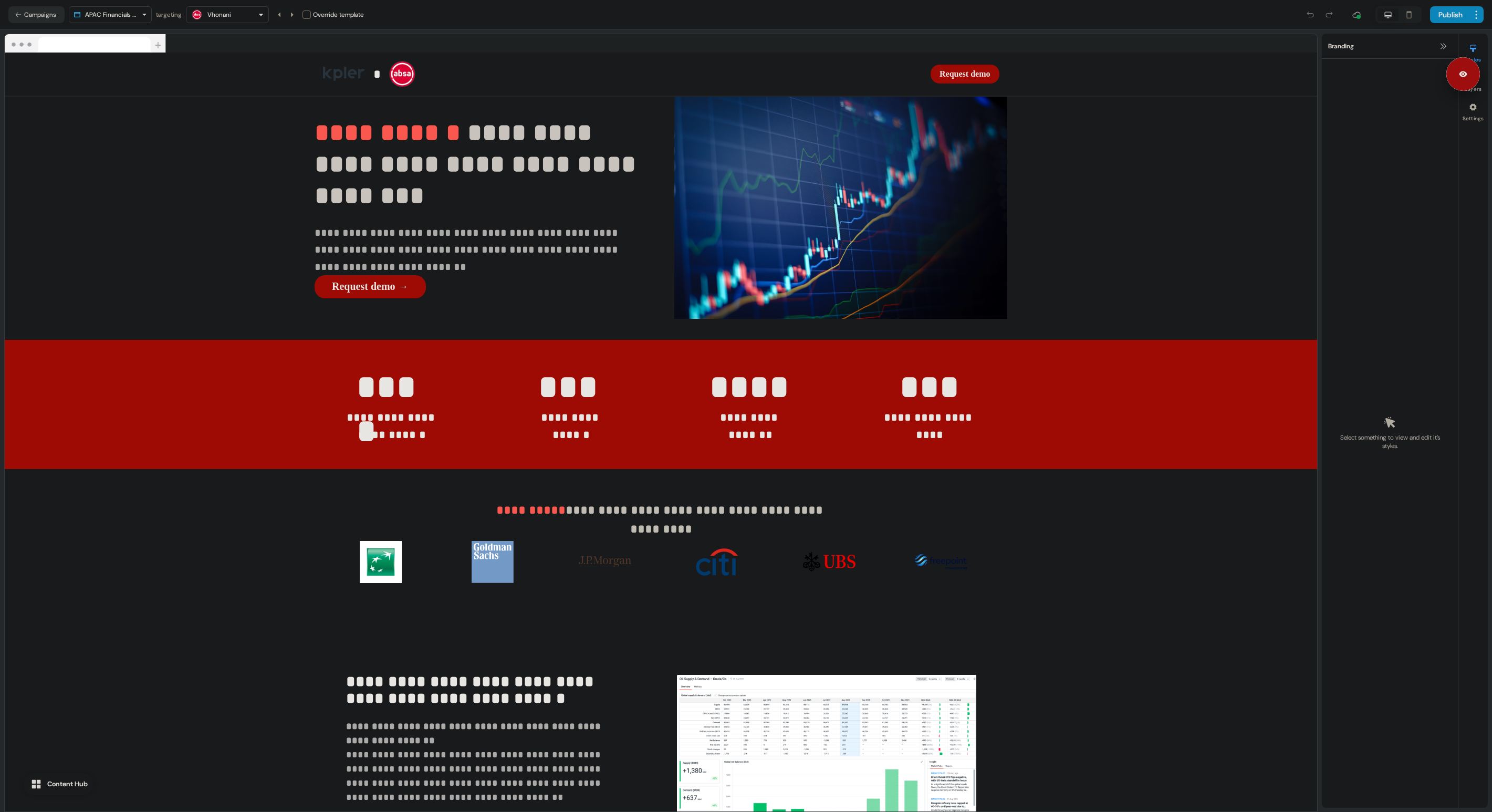
click at [44, 16] on button "Campaigns" at bounding box center [36, 15] width 56 height 17
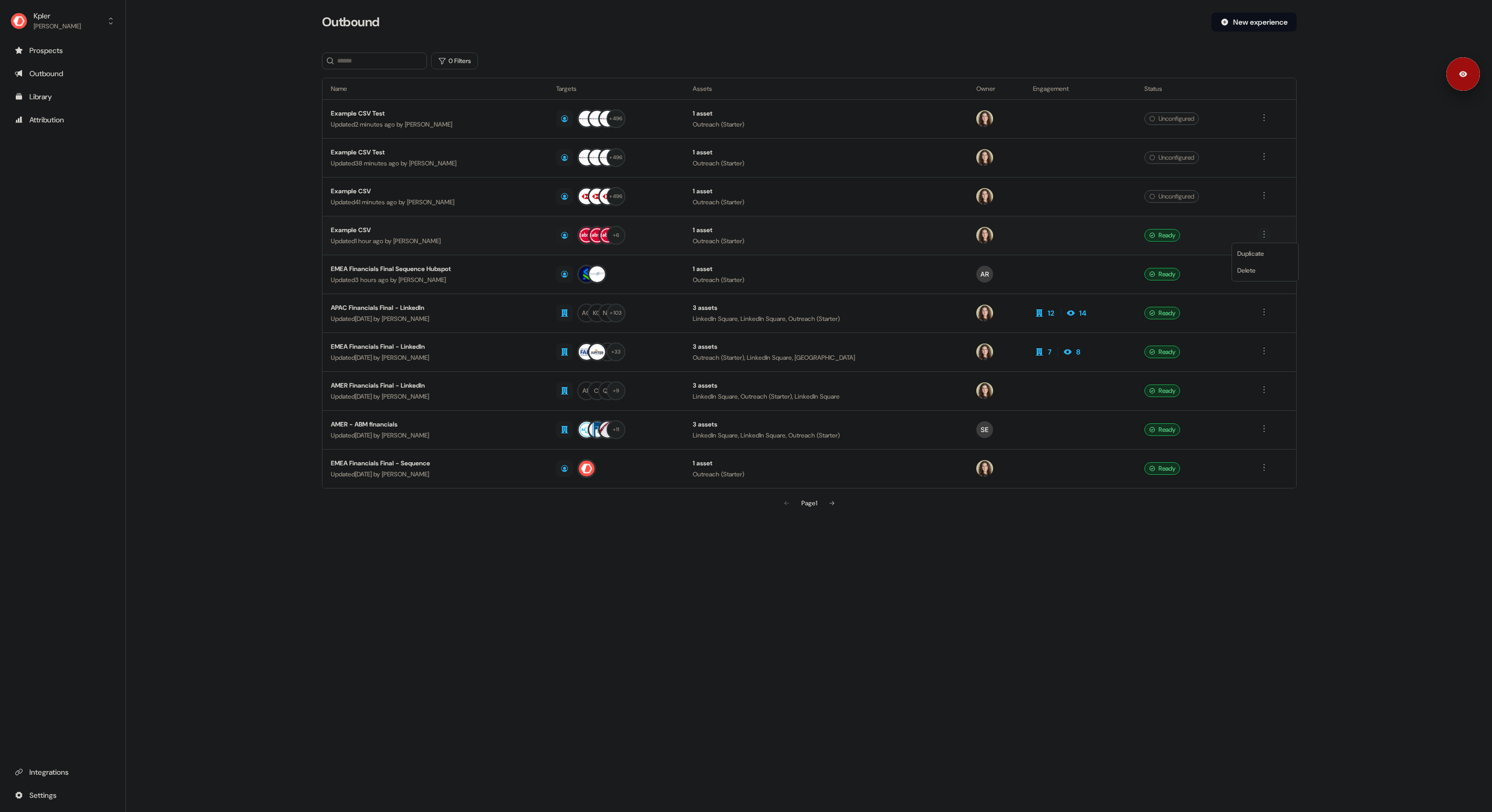
click at [1265, 234] on html "For the best experience switch devices to a bigger screen. Go to Userled.io Kpl…" at bounding box center [746, 406] width 1492 height 812
click at [1255, 254] on span "Duplicate" at bounding box center [1250, 254] width 27 height 9
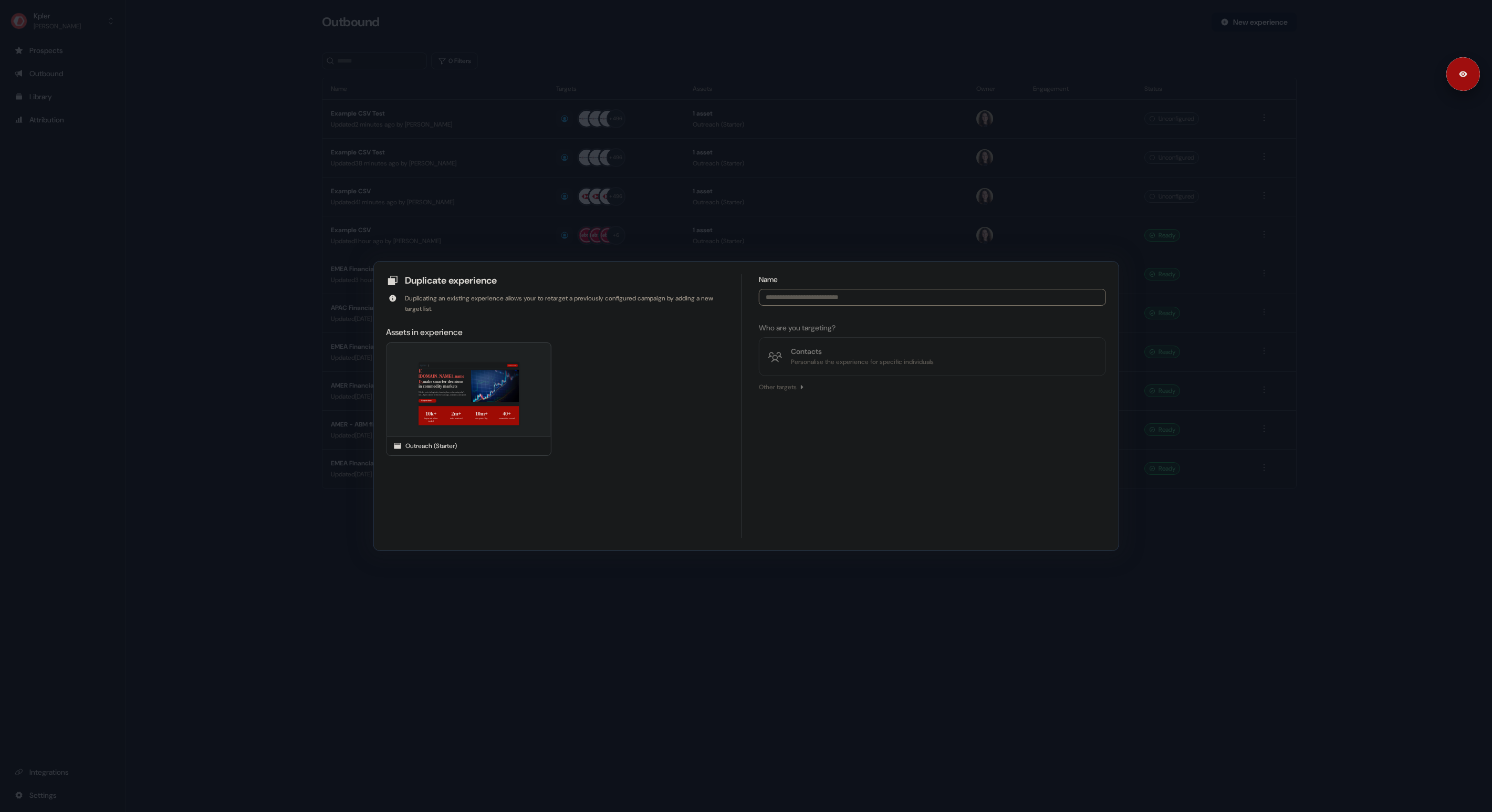
click at [799, 296] on input at bounding box center [932, 298] width 347 height 17
type input "***"
click at [837, 361] on div "Personalise the experience for specific individuals" at bounding box center [862, 362] width 143 height 11
click at [821, 468] on div "CSV" at bounding box center [825, 466] width 14 height 11
click at [935, 371] on button "Select CSV" at bounding box center [932, 374] width 46 height 19
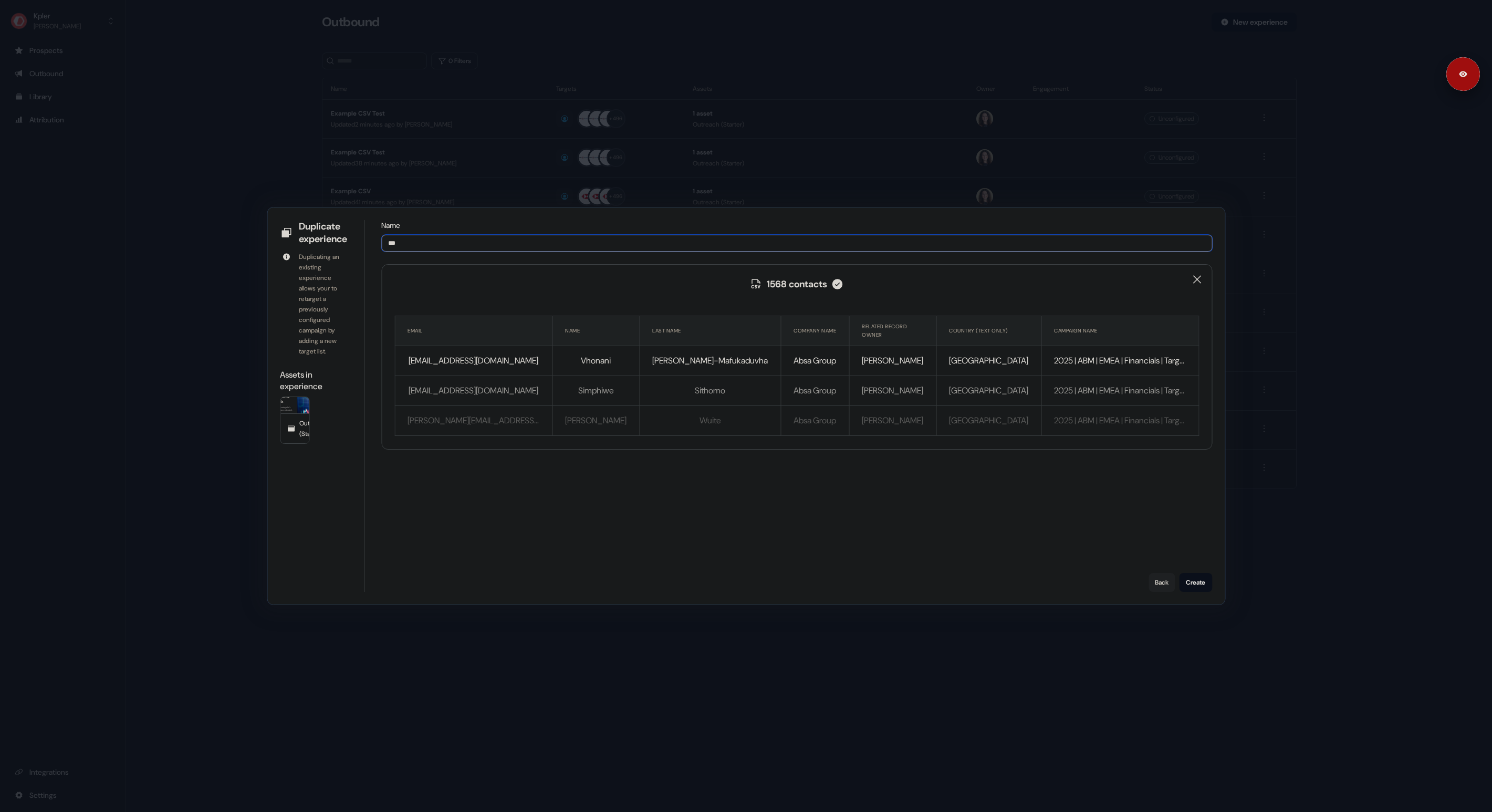
click at [496, 240] on input "***" at bounding box center [796, 243] width 831 height 17
type input "**********"
click at [1195, 585] on button "Create" at bounding box center [1196, 582] width 33 height 19
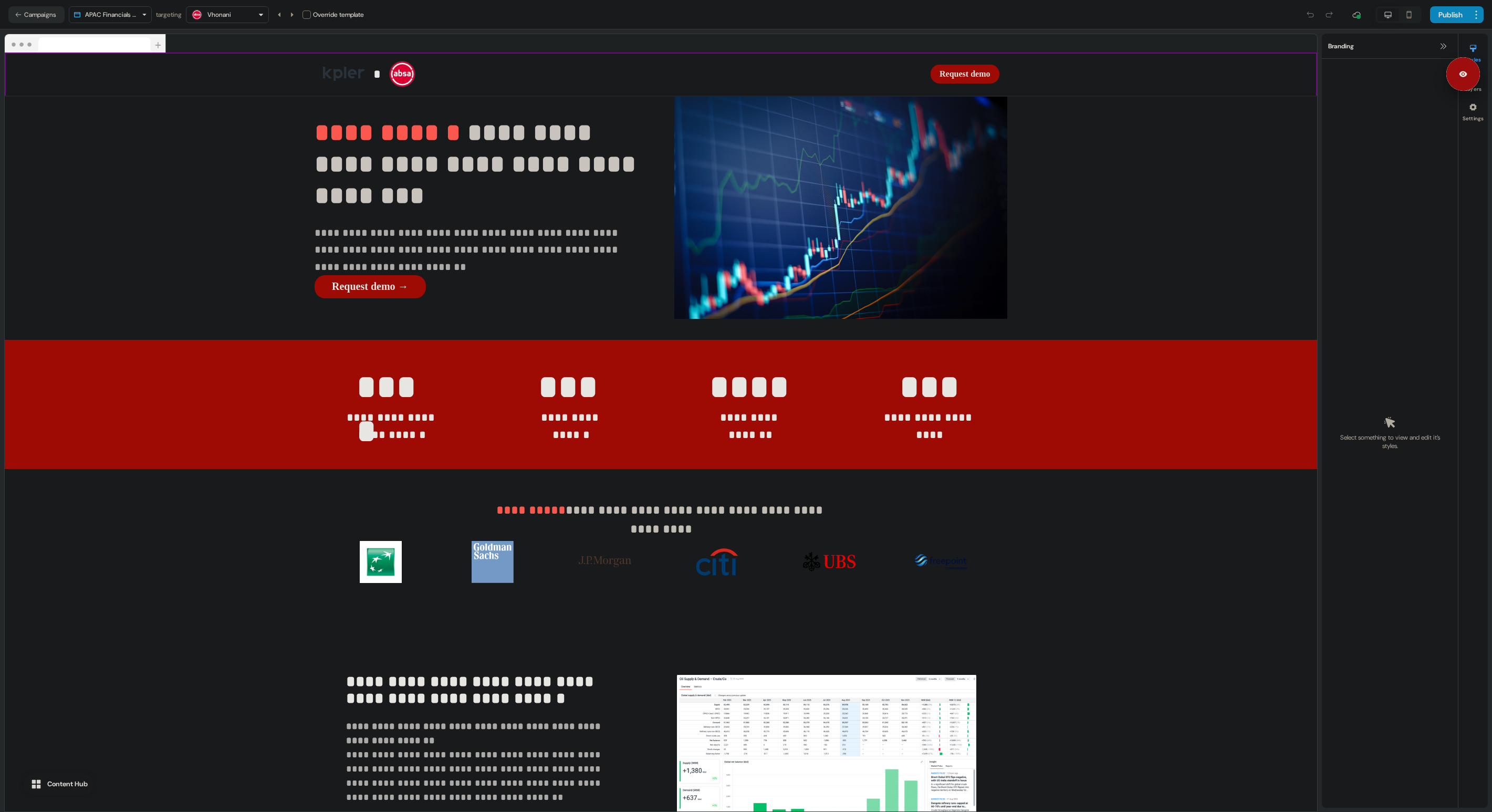
click at [48, 12] on button "Campaigns" at bounding box center [36, 15] width 56 height 17
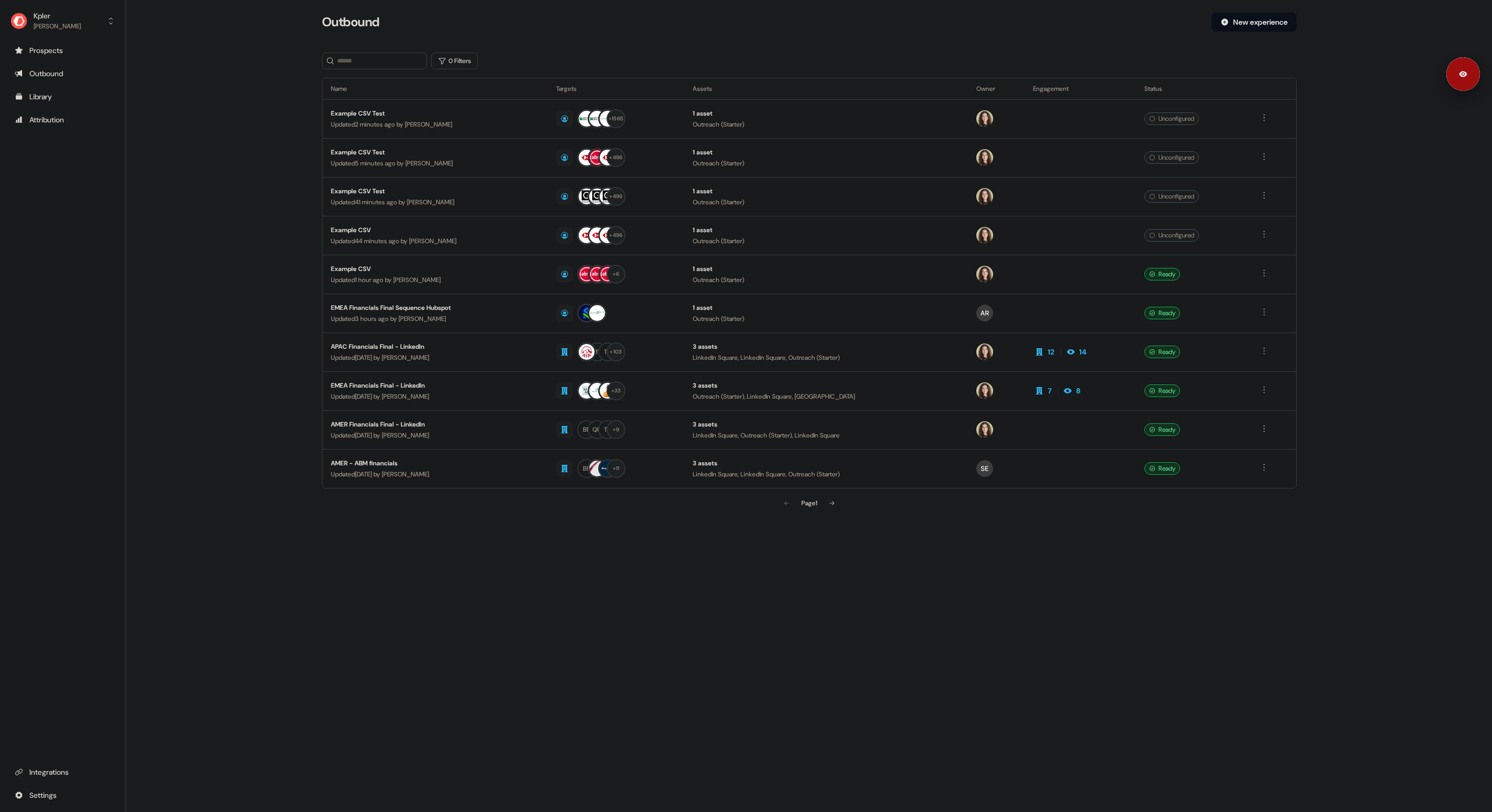
click at [199, 117] on main "Loading... Outbound New experience 0 Filters Name Targets Assets Owner Engageme…" at bounding box center [809, 277] width 1366 height 530
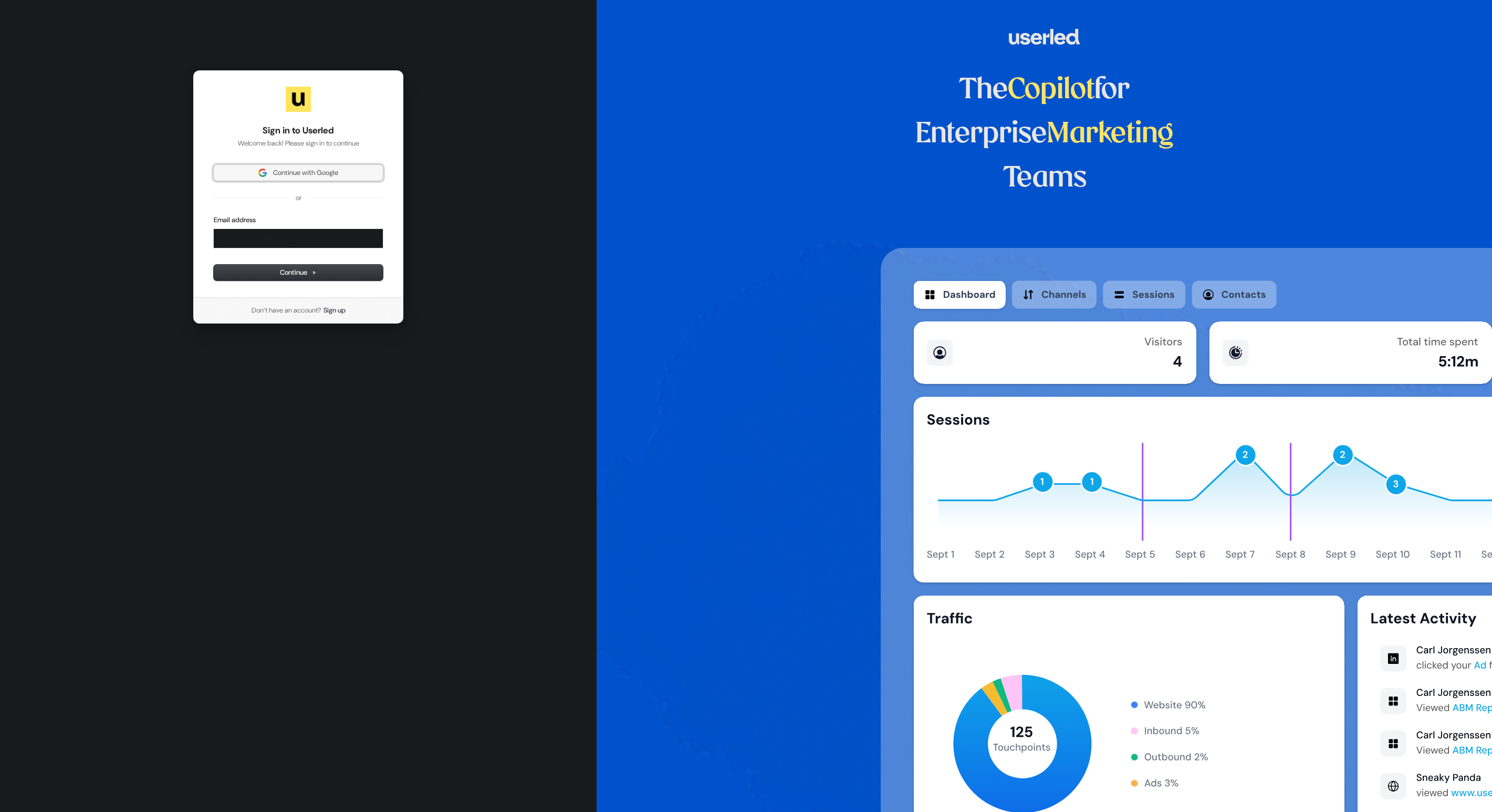
click at [312, 175] on span "Continue with Google" at bounding box center [306, 173] width 65 height 9
